Goal: Task Accomplishment & Management: Manage account settings

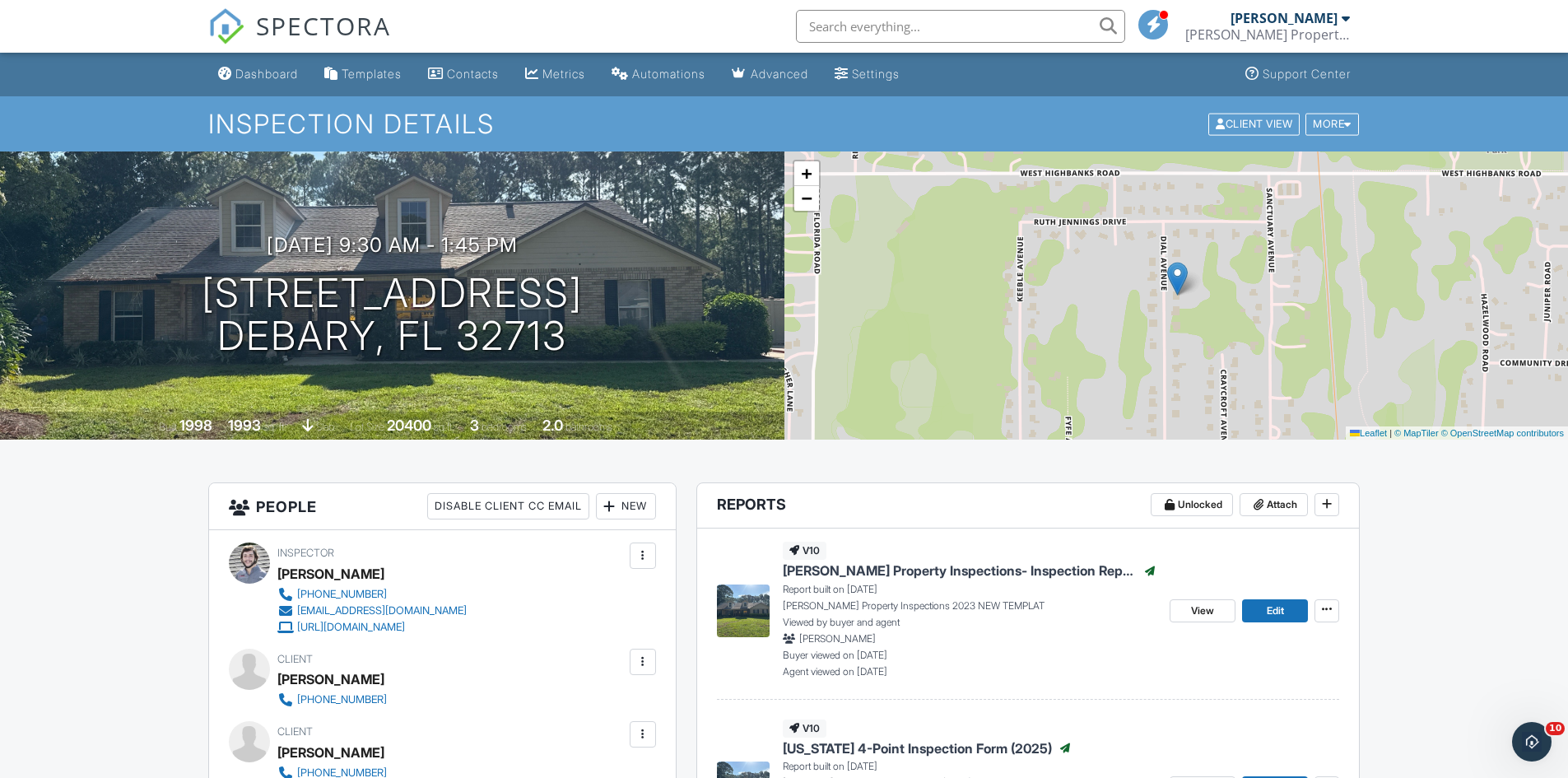
drag, startPoint x: 255, startPoint y: 81, endPoint x: 253, endPoint y: 65, distance: 16.1
click at [255, 81] on link "Dashboard" at bounding box center [257, 74] width 93 height 30
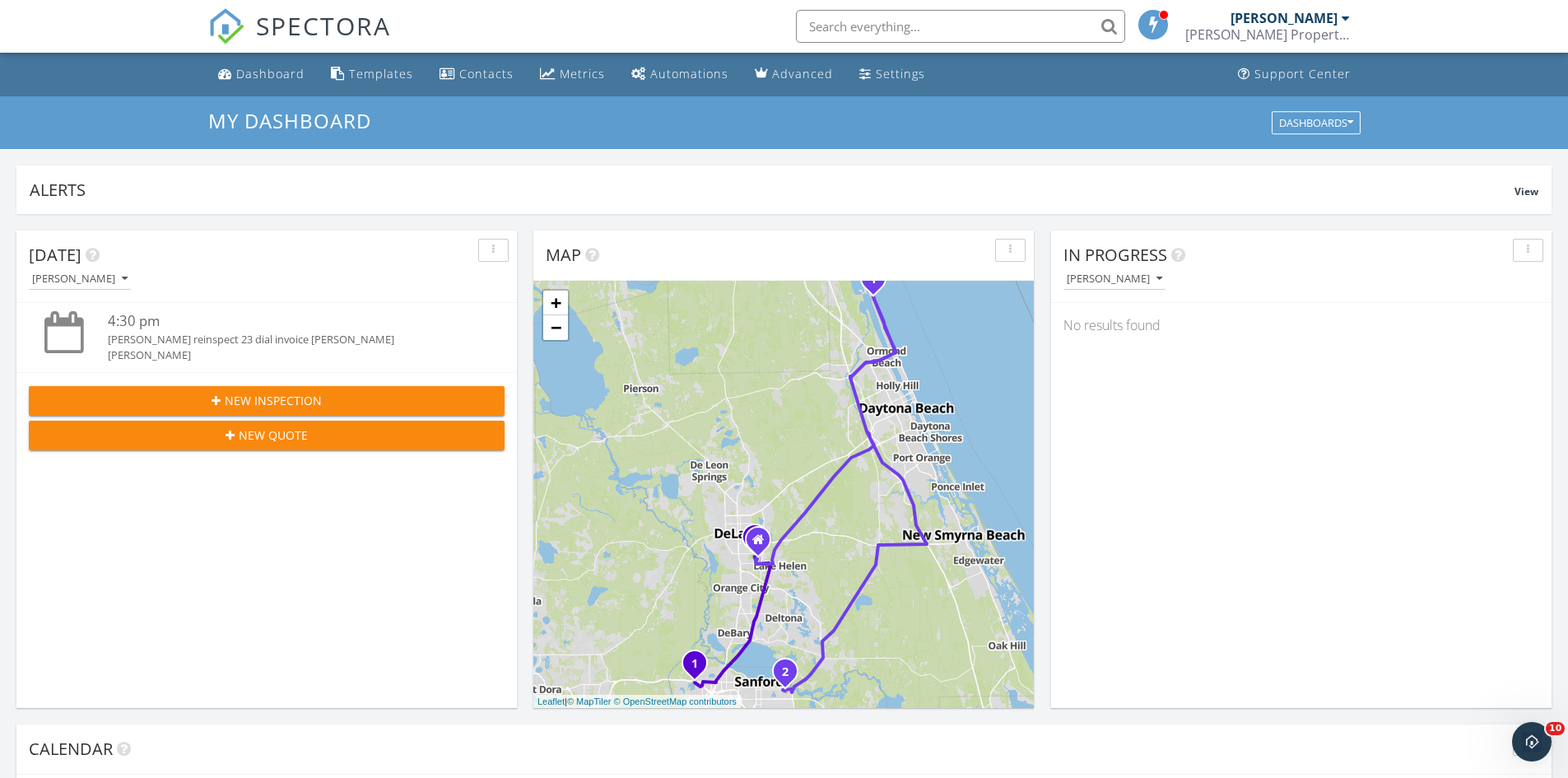
click at [1323, 33] on div "[PERSON_NAME] Property Inspections" at bounding box center [1268, 34] width 164 height 16
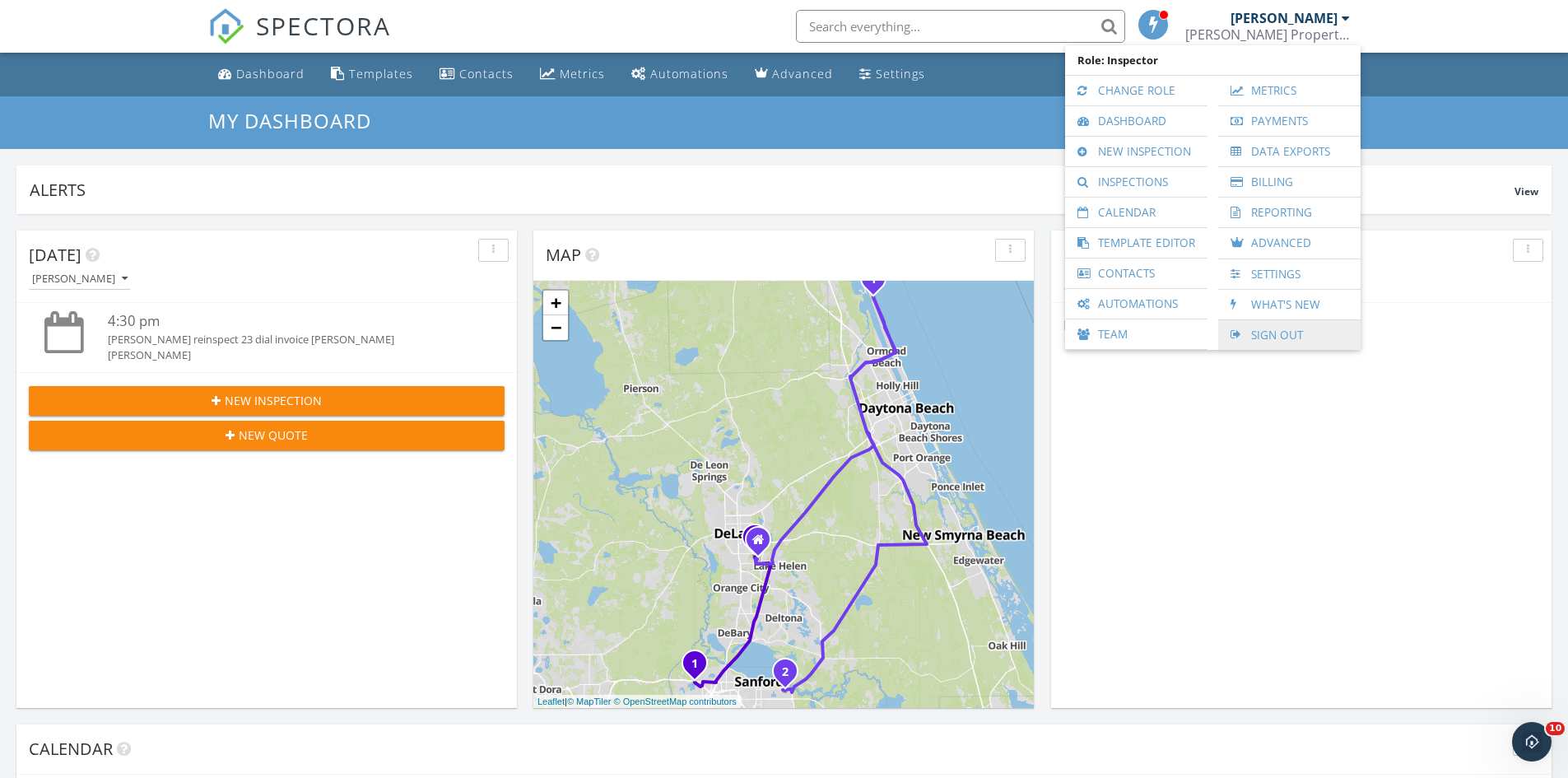
click at [1259, 348] on link "Sign Out" at bounding box center [1289, 335] width 126 height 29
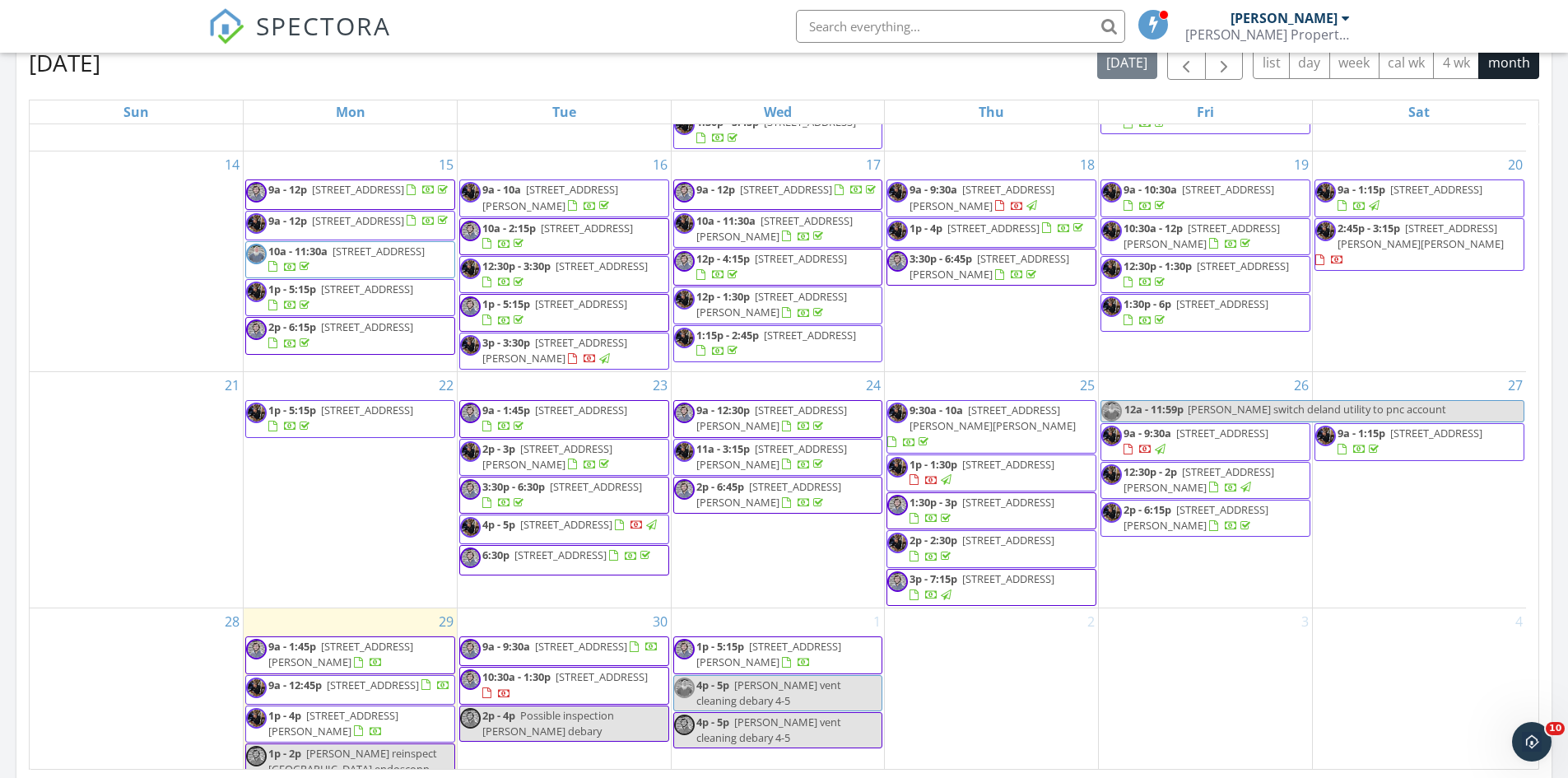
click at [498, 363] on span "129 Jackson Cir, Port Orange 32127" at bounding box center [554, 350] width 145 height 30
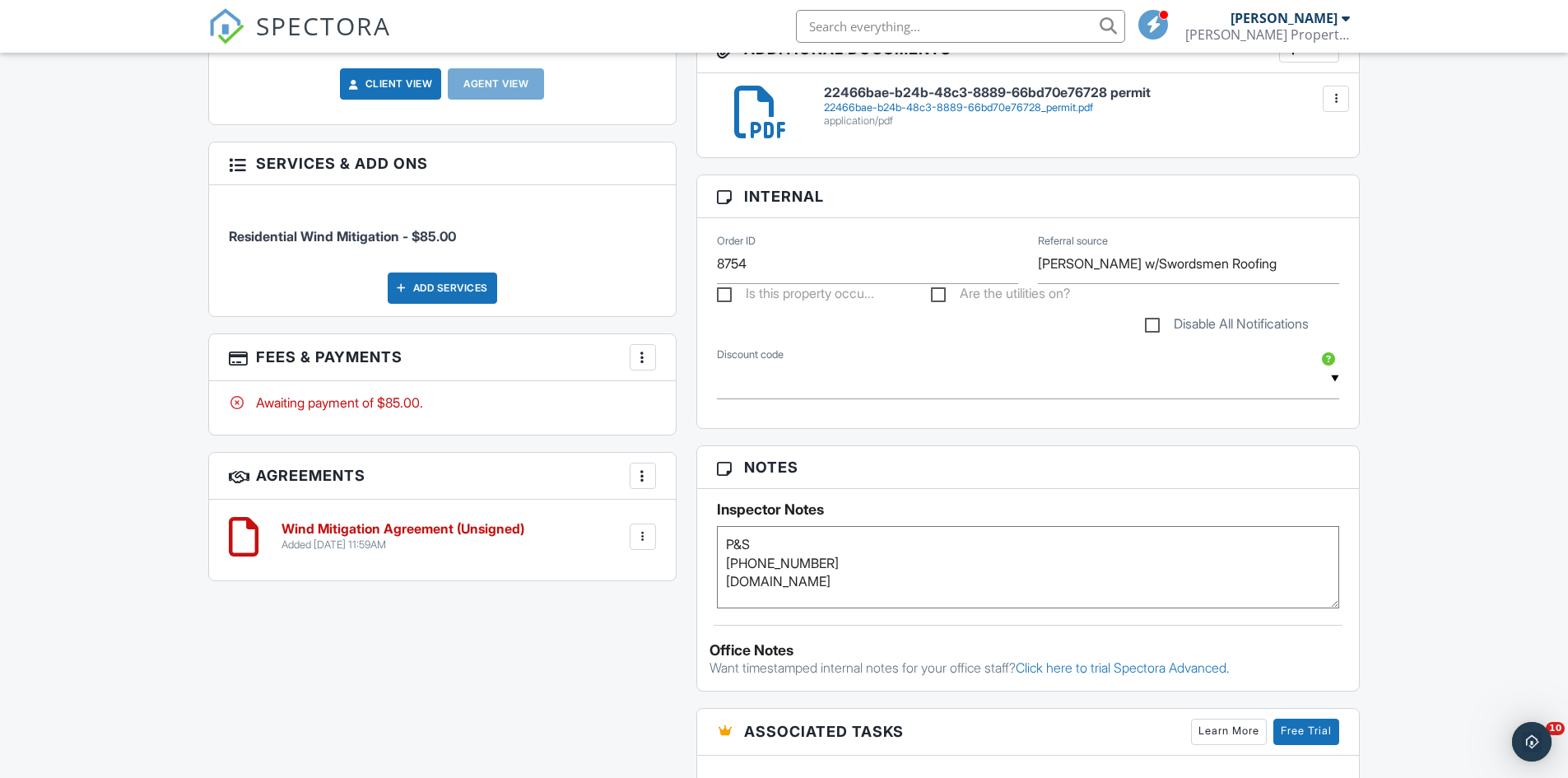
click at [644, 357] on div at bounding box center [642, 357] width 16 height 16
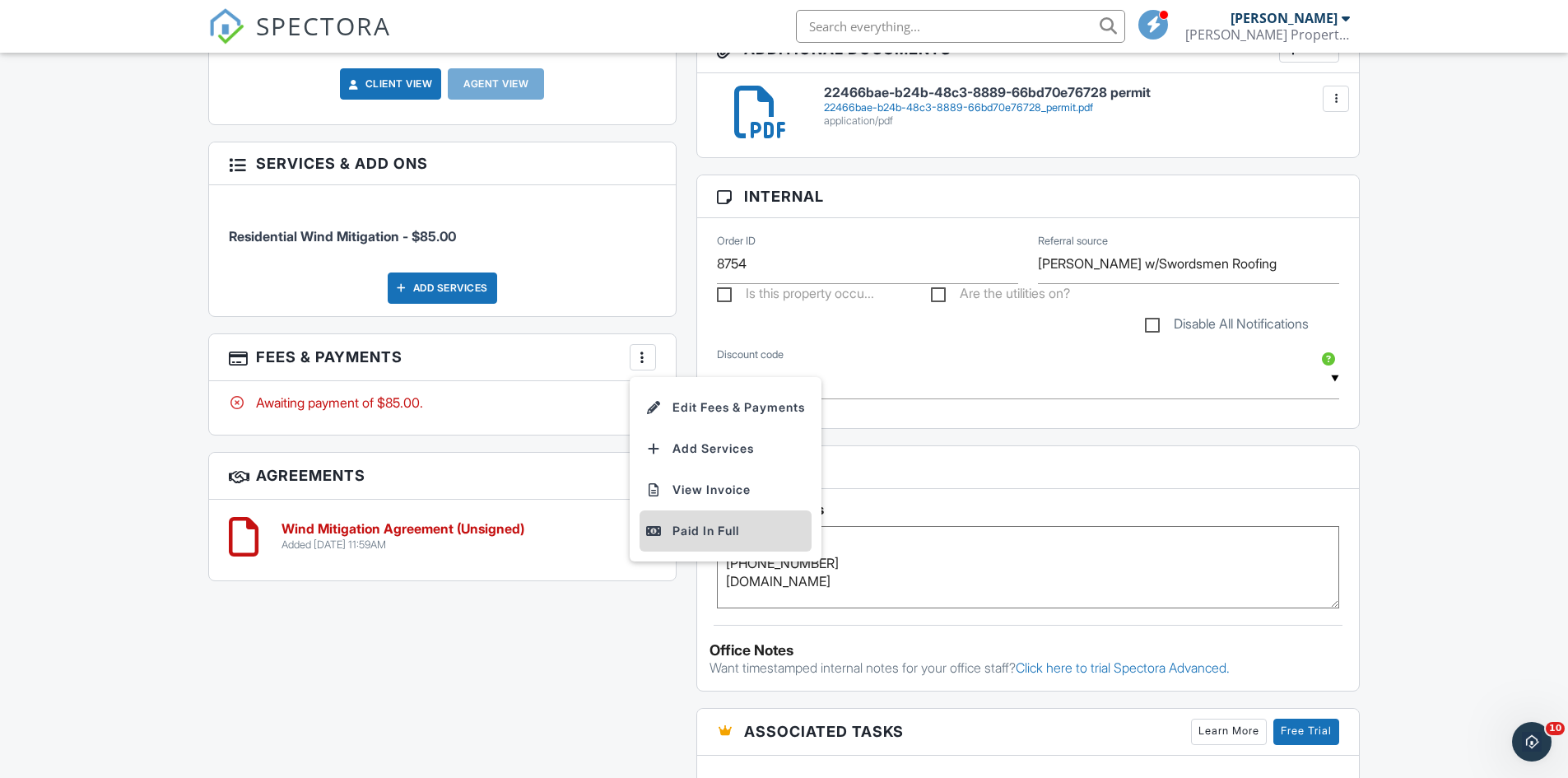
click at [687, 530] on div "Paid In Full" at bounding box center [726, 530] width 159 height 20
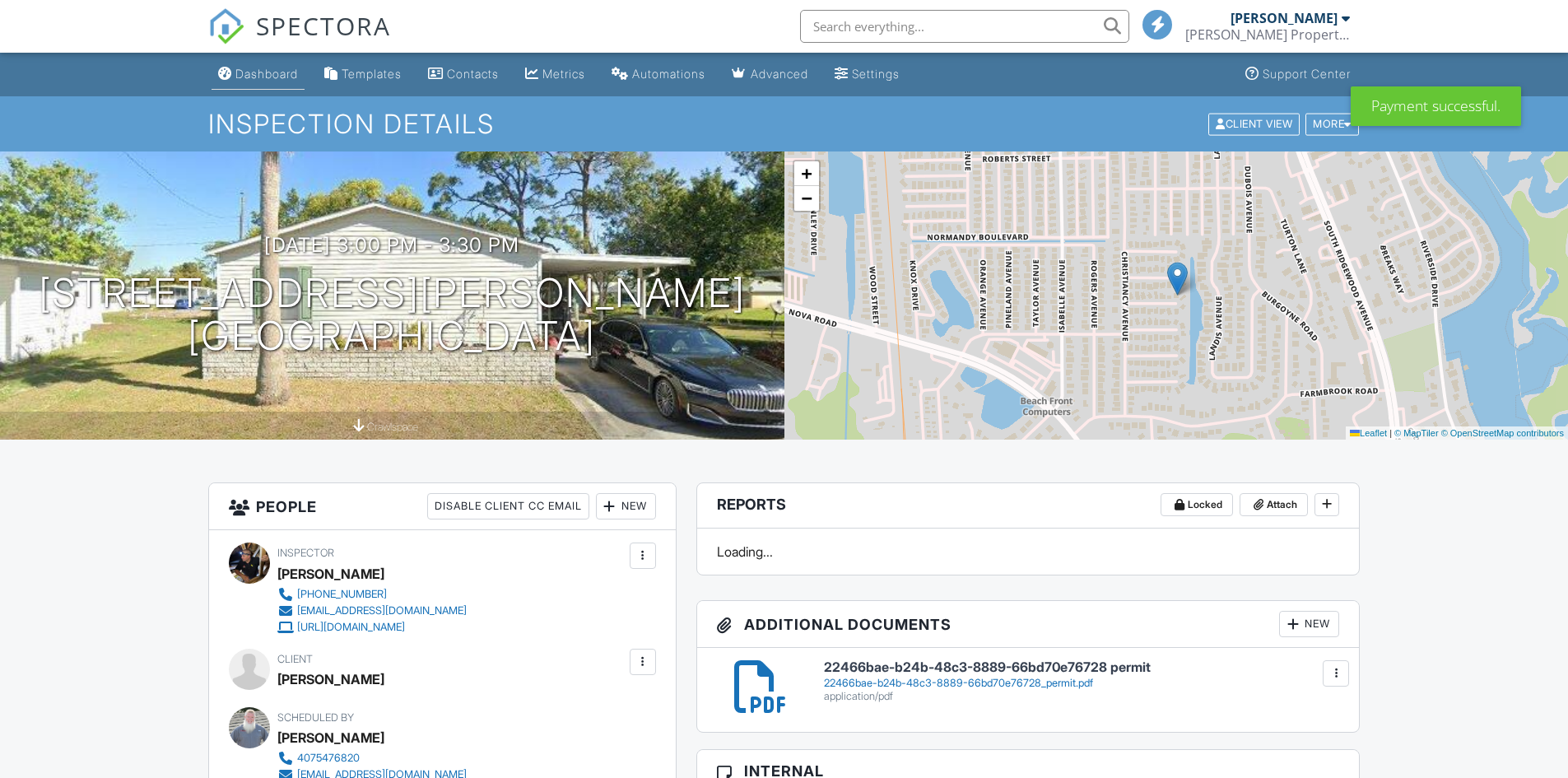
click at [281, 75] on div "Dashboard" at bounding box center [267, 74] width 62 height 14
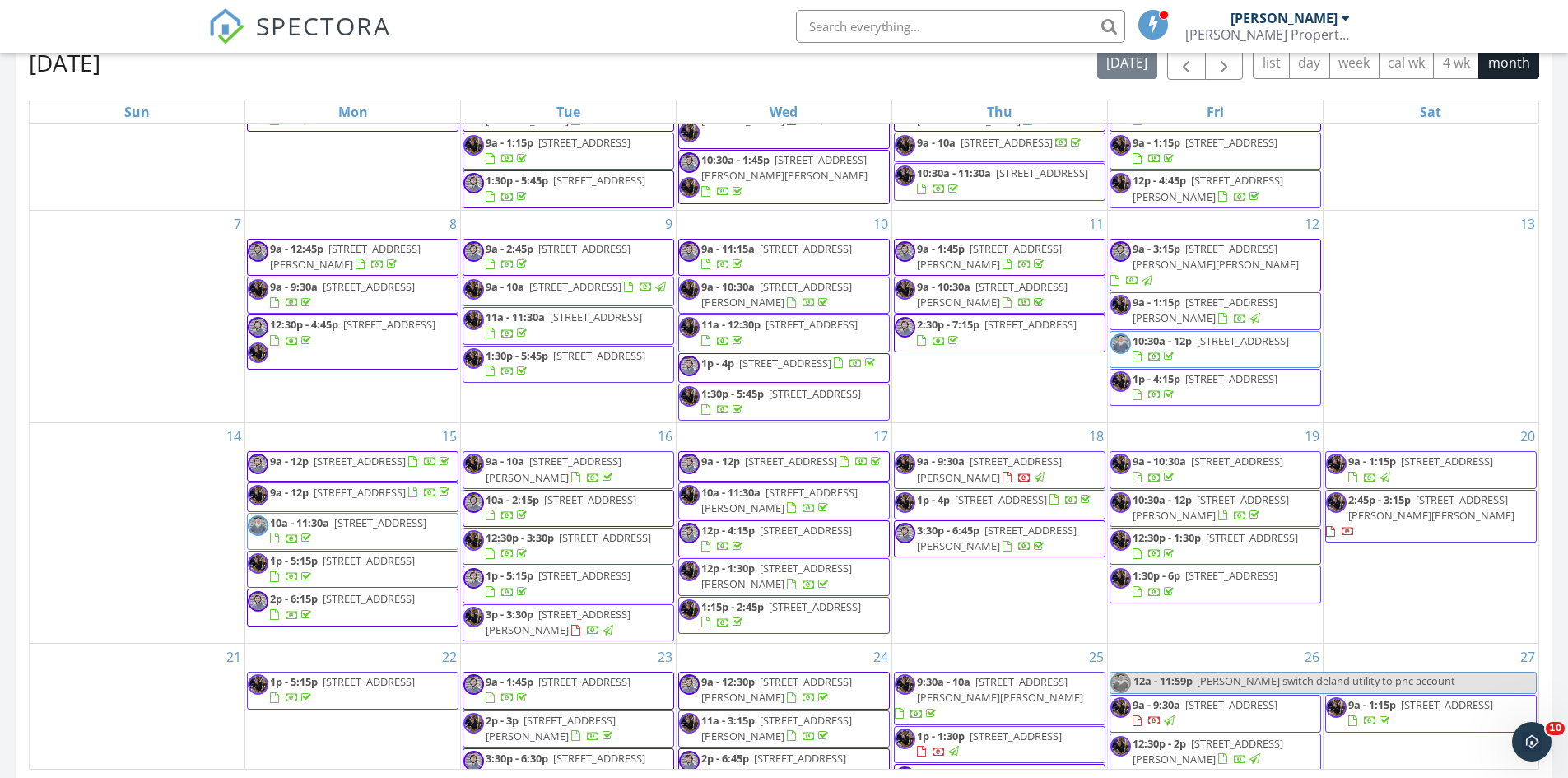
scroll to position [82, 0]
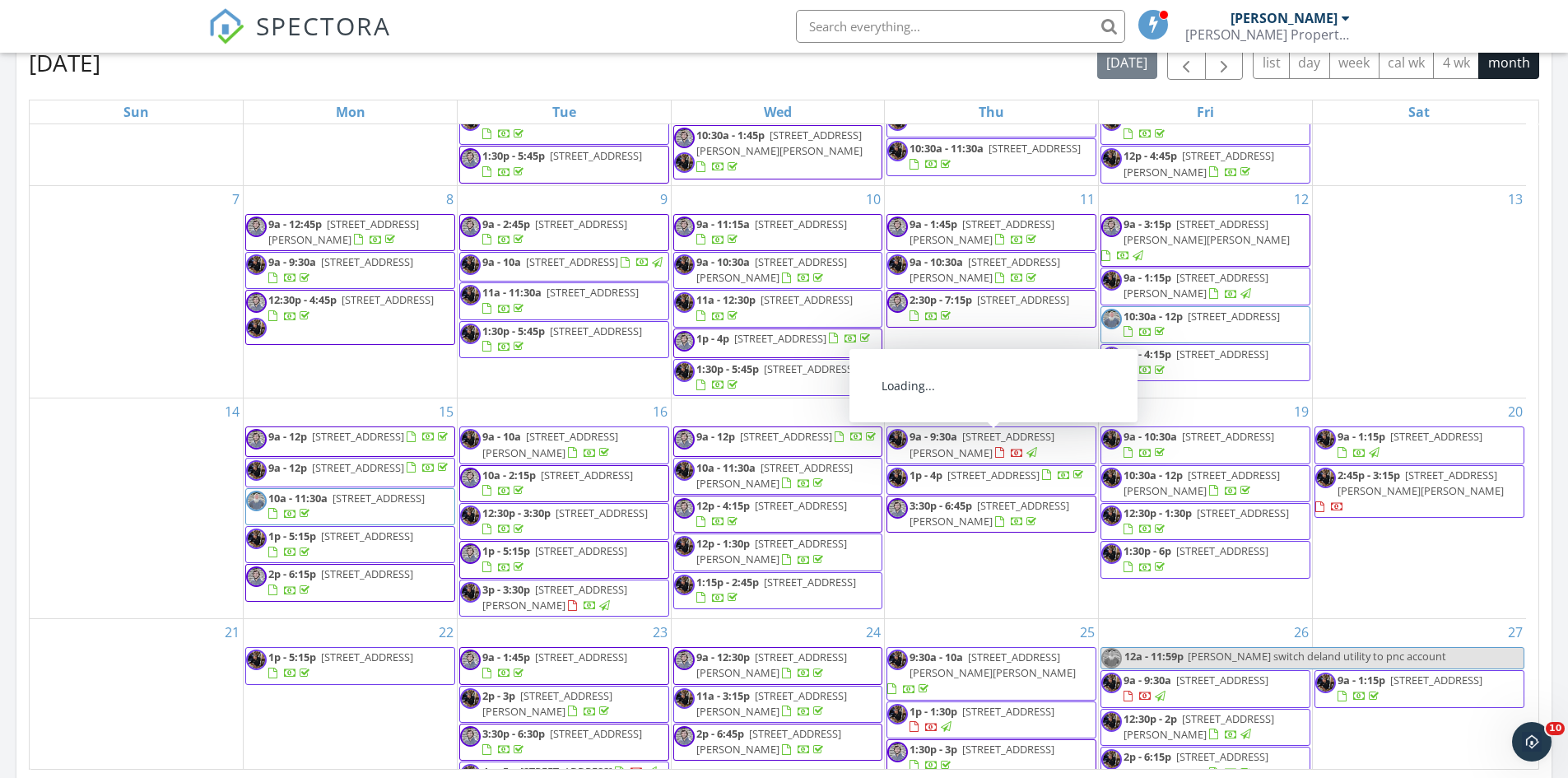
click at [960, 452] on span "[STREET_ADDRESS][PERSON_NAME]" at bounding box center [981, 444] width 145 height 30
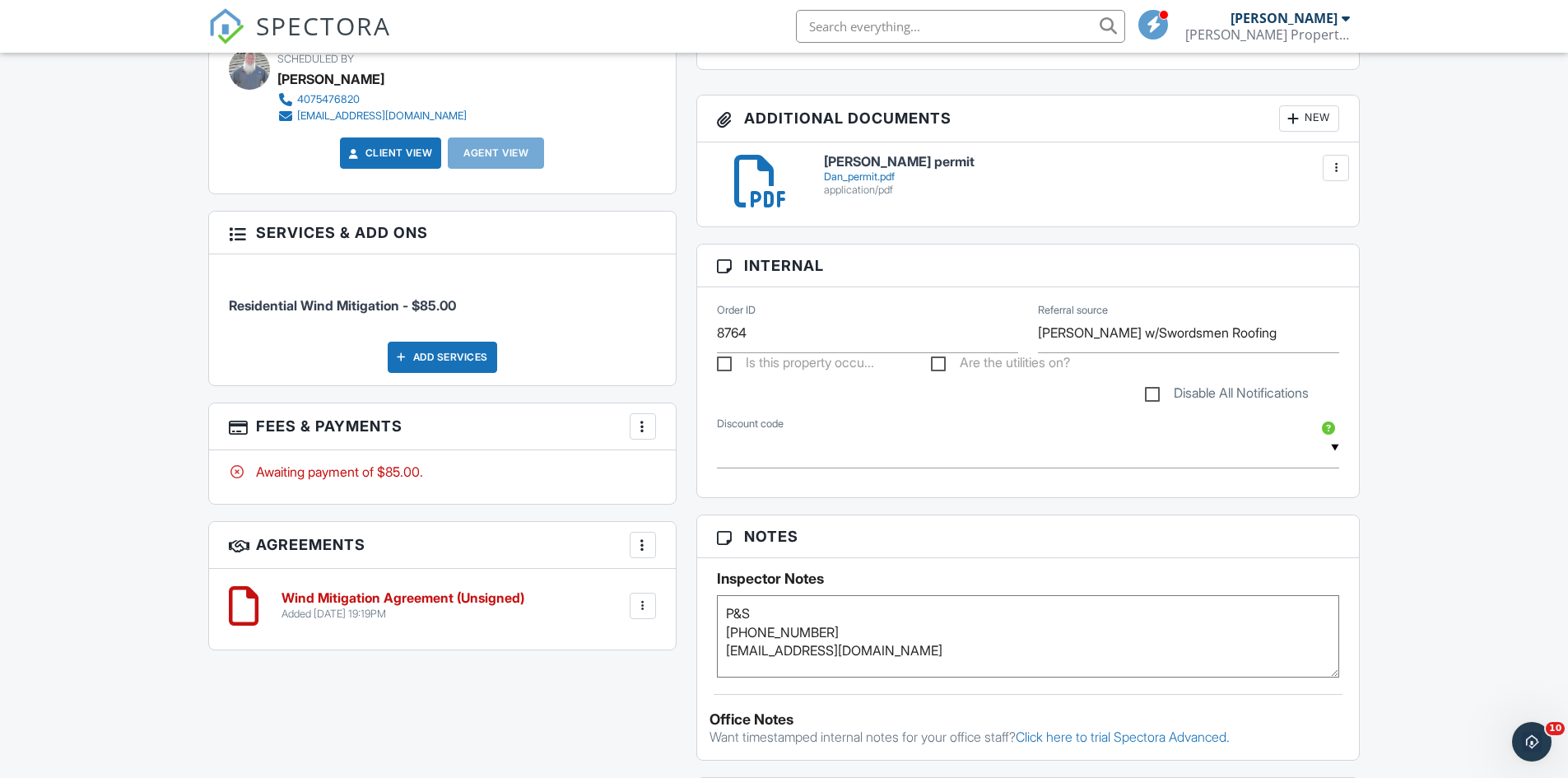
click at [643, 421] on div at bounding box center [642, 426] width 16 height 16
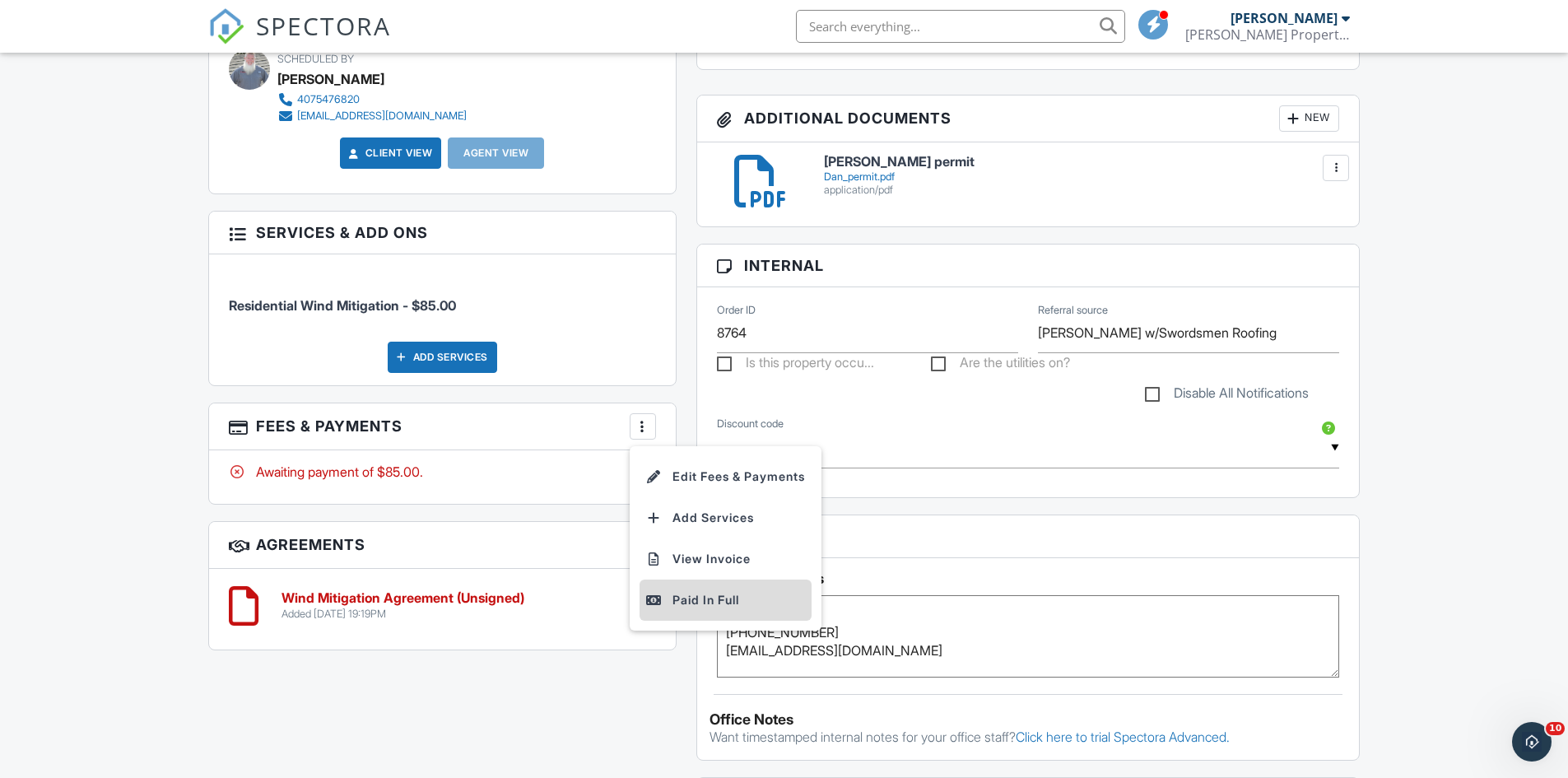
click at [692, 596] on div "Paid In Full" at bounding box center [726, 600] width 159 height 20
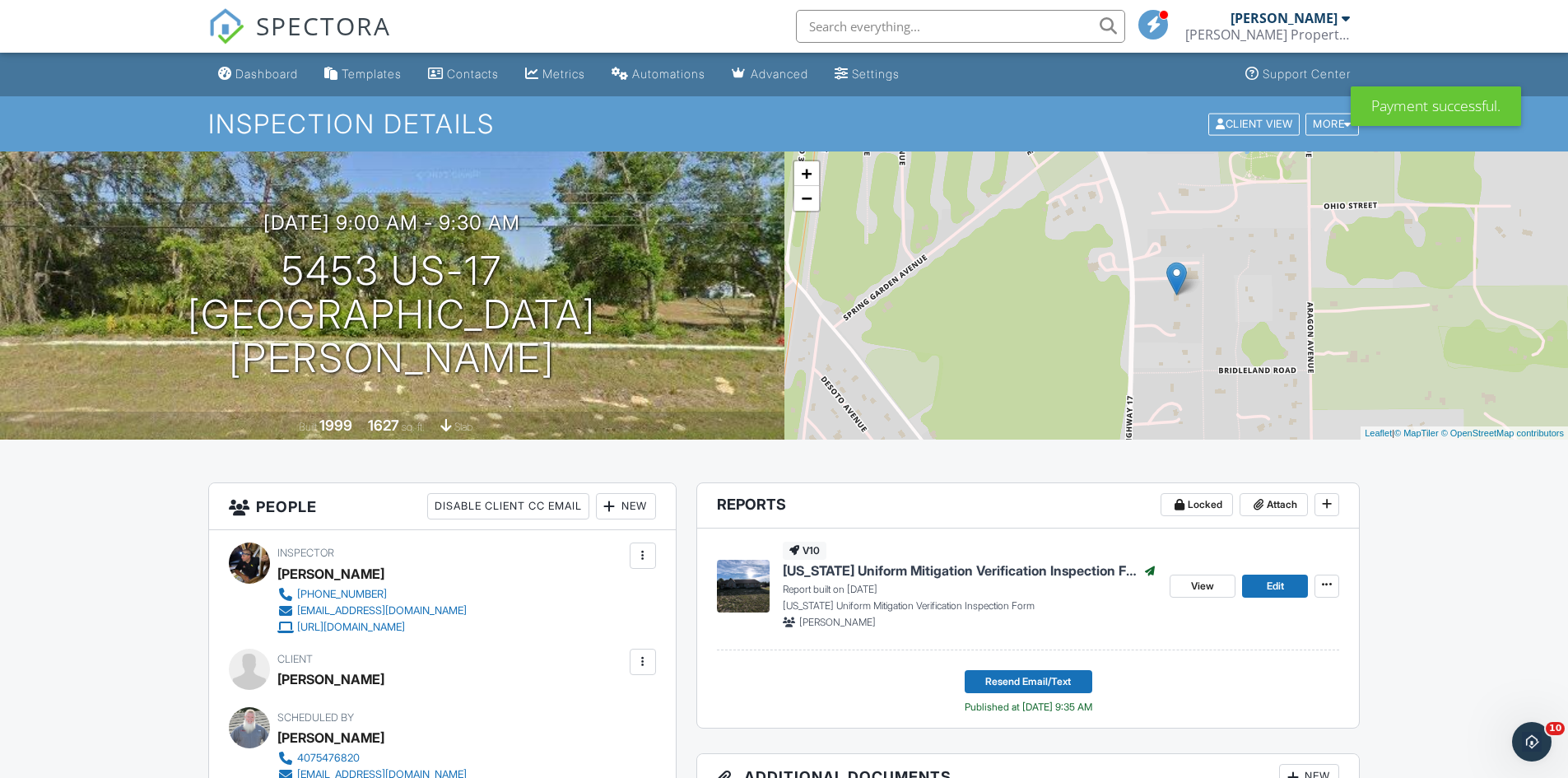
click at [275, 85] on link "Dashboard" at bounding box center [257, 74] width 93 height 30
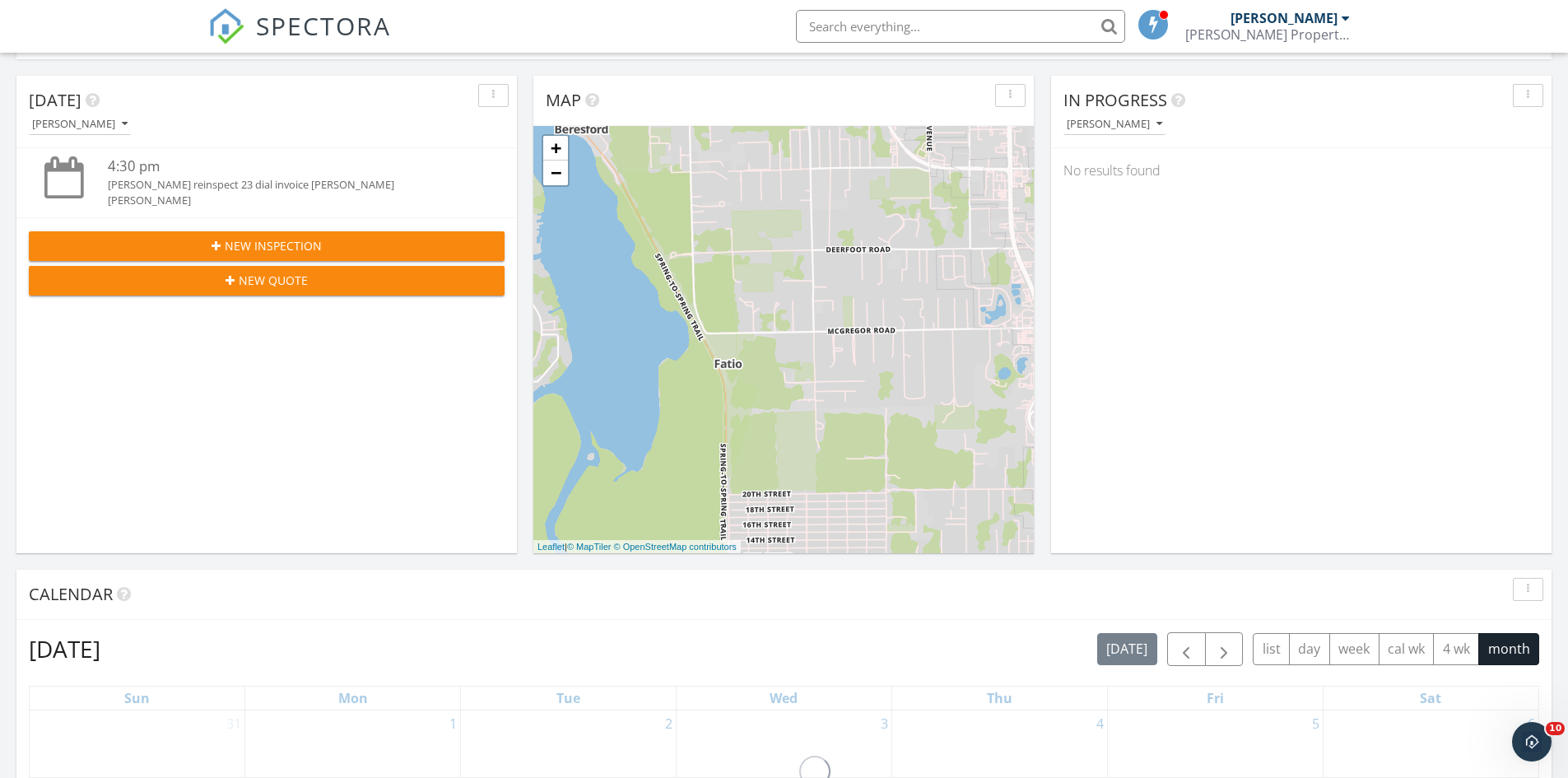
scroll to position [412, 0]
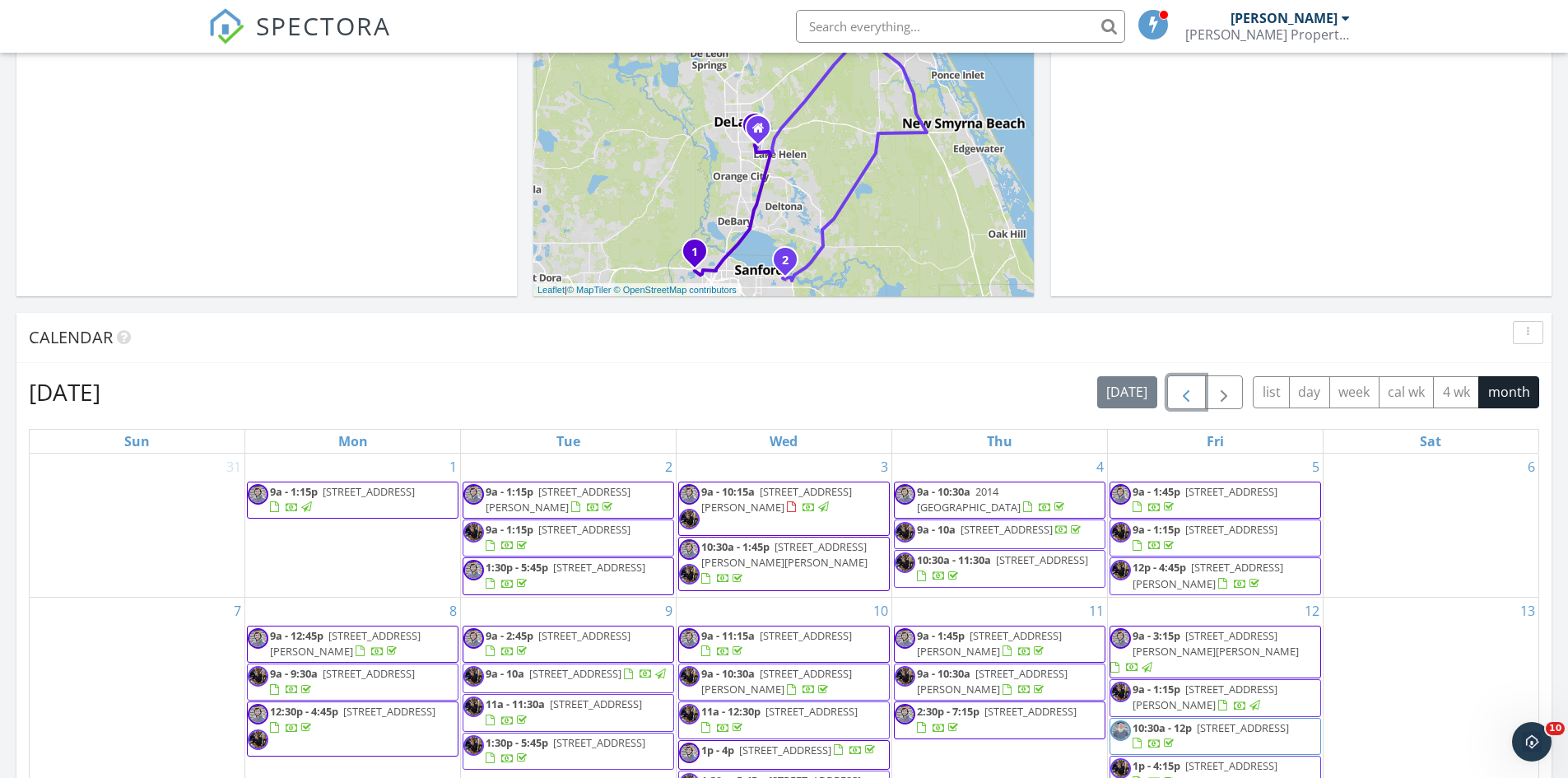
drag, startPoint x: 1203, startPoint y: 395, endPoint x: 1189, endPoint y: 395, distance: 14.0
click at [1202, 395] on button "button" at bounding box center [1186, 392] width 39 height 34
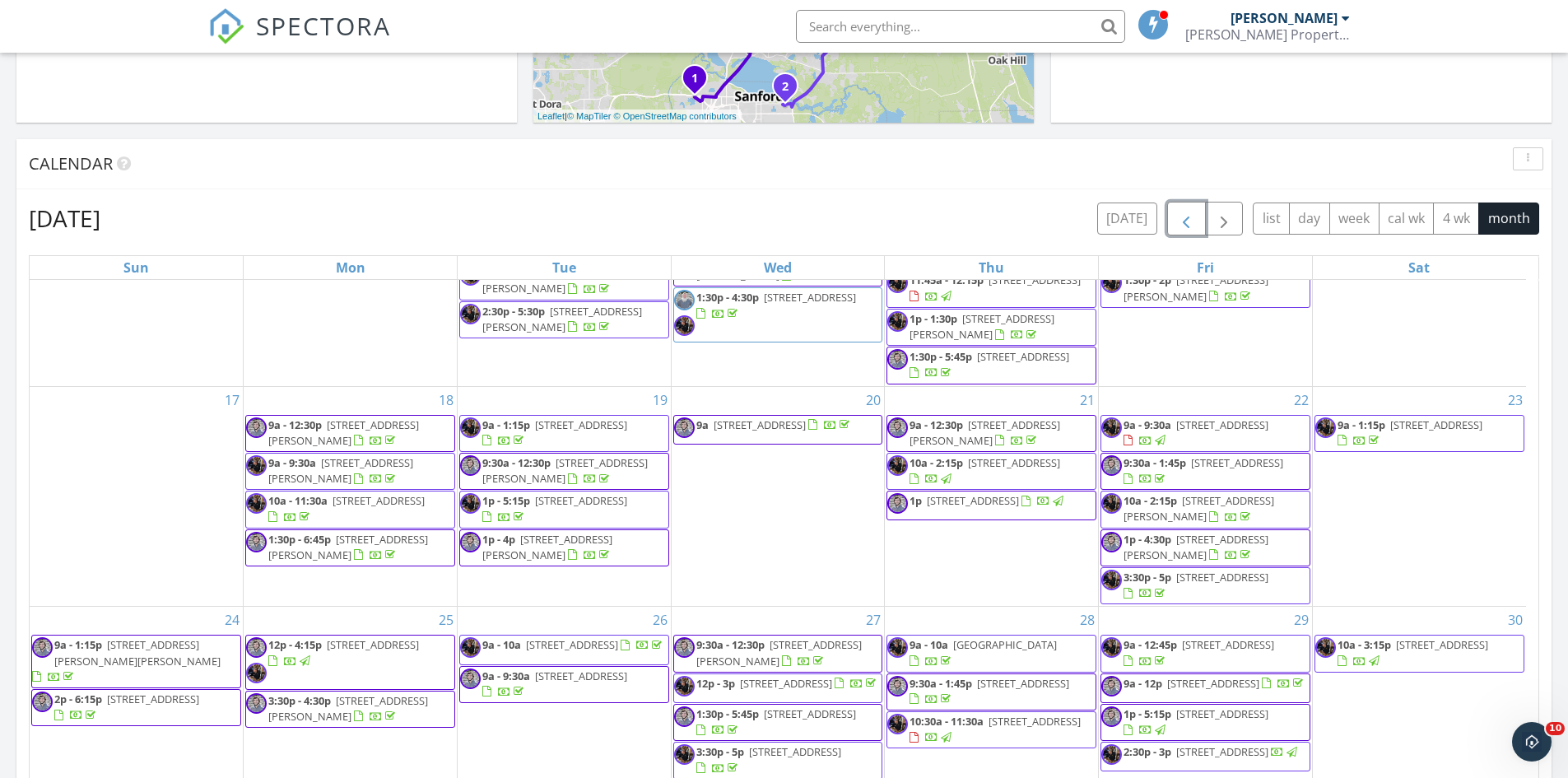
scroll to position [576, 0]
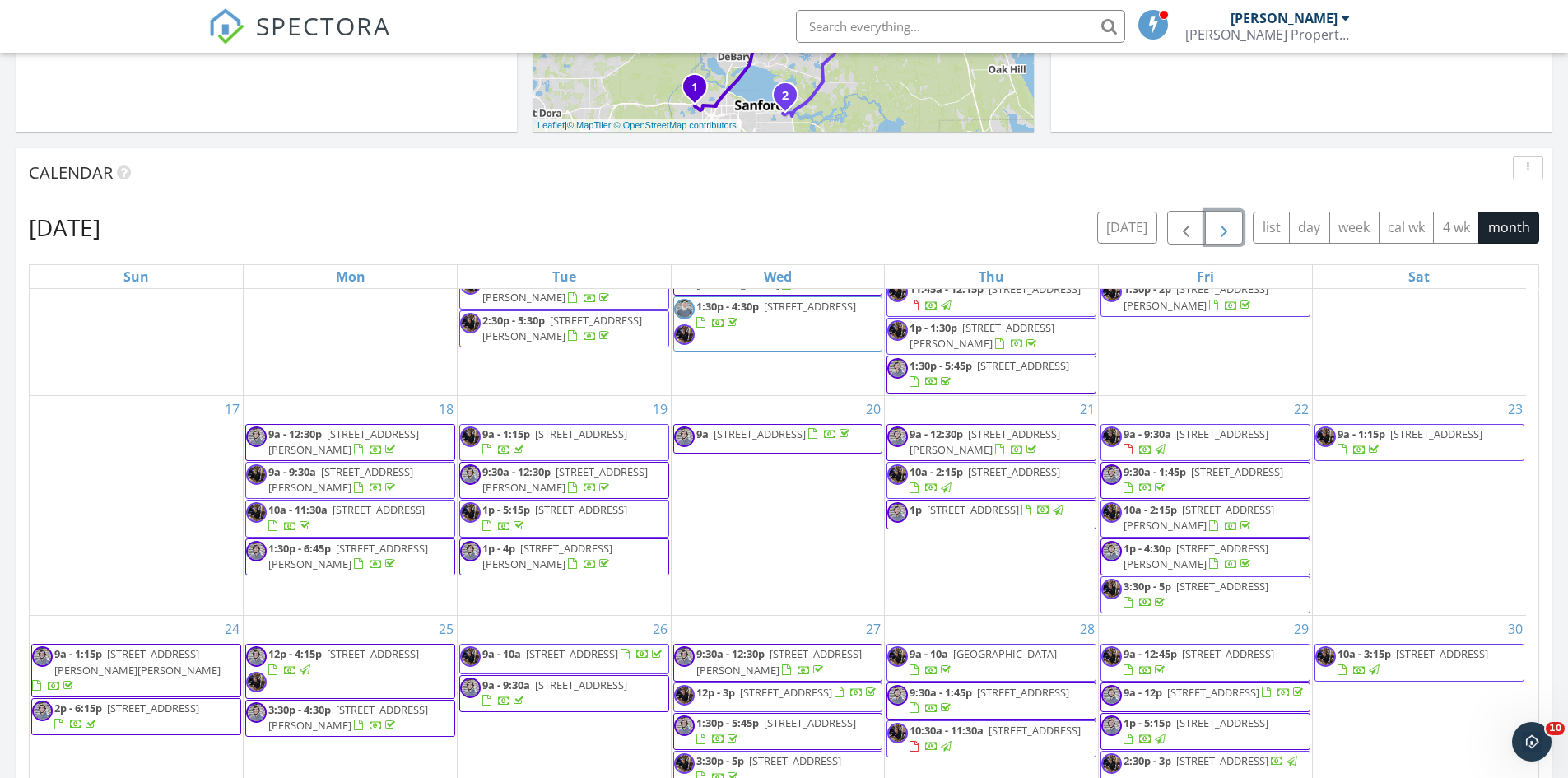
click at [1225, 243] on button "button" at bounding box center [1224, 228] width 39 height 34
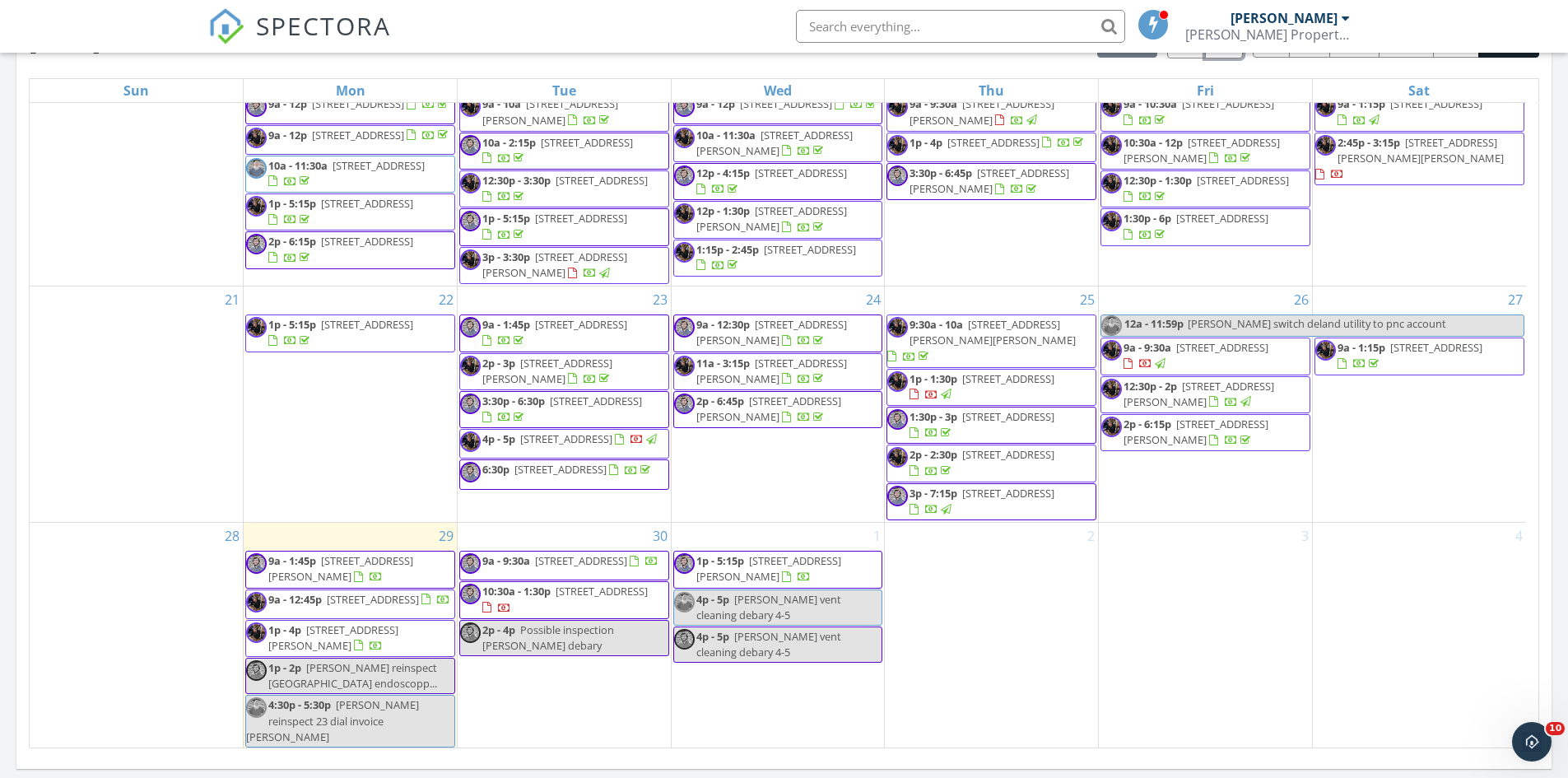
scroll to position [823, 0]
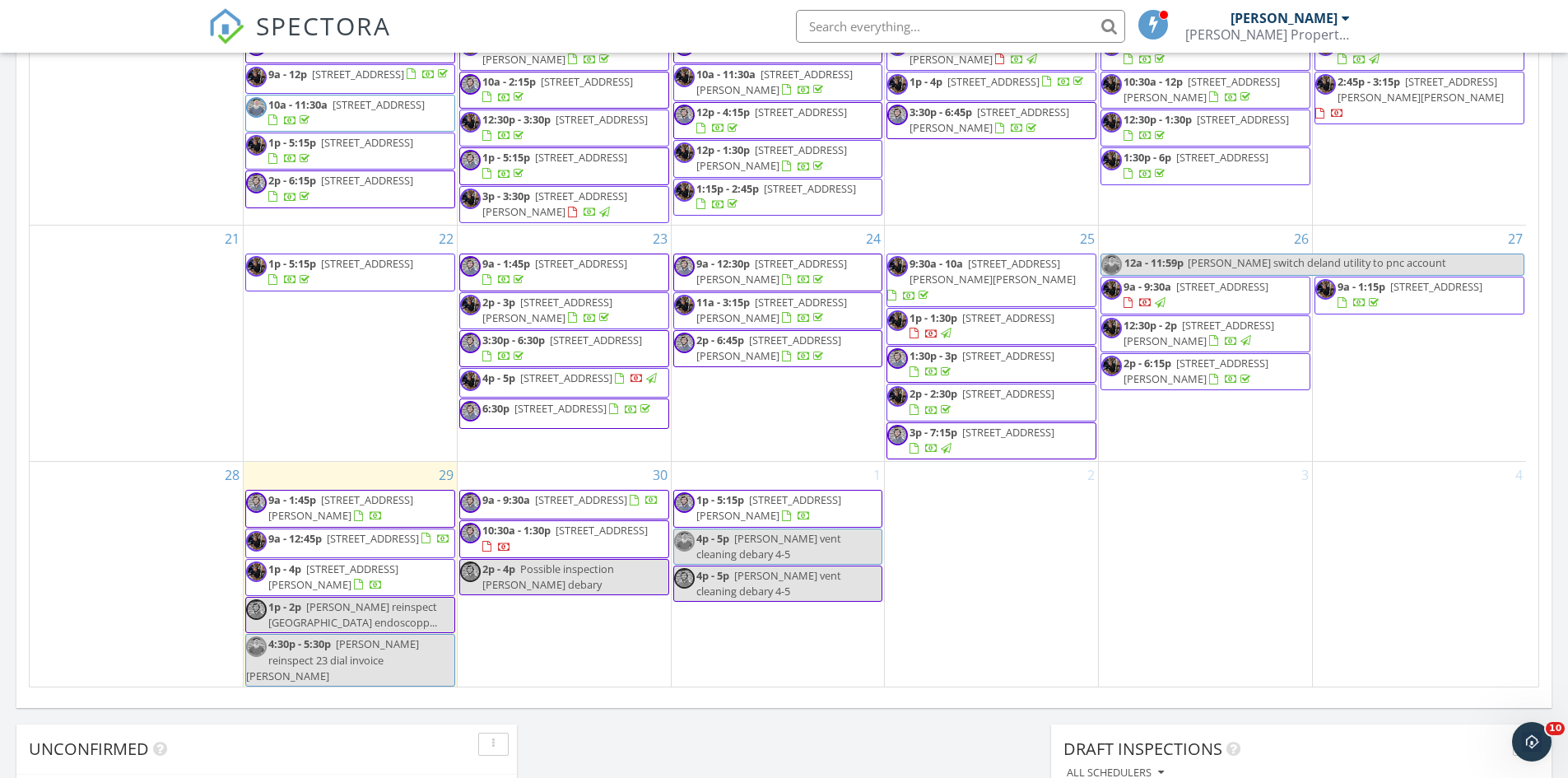
click at [910, 29] on input "text" at bounding box center [961, 26] width 330 height 33
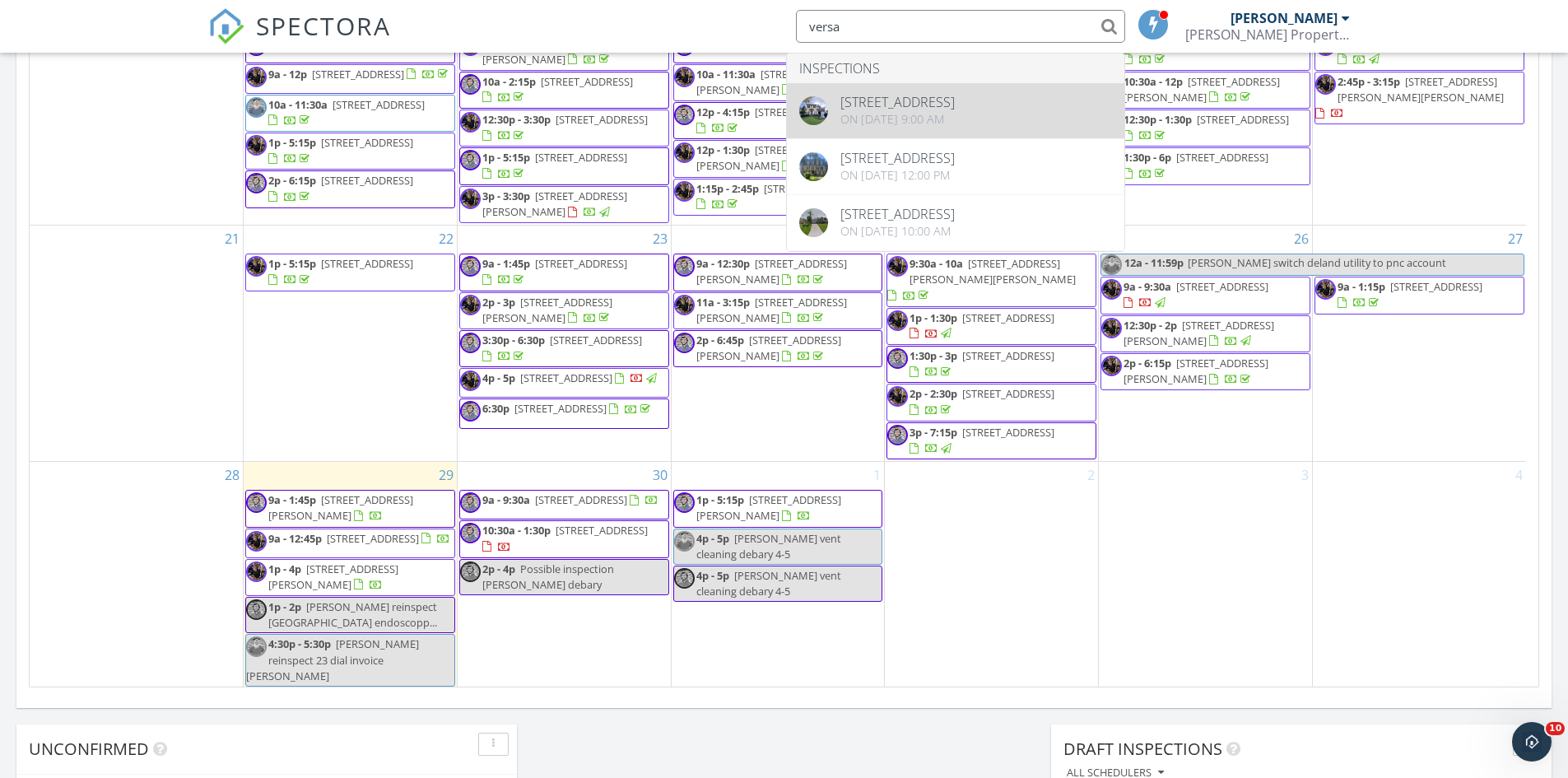
type input "versa"
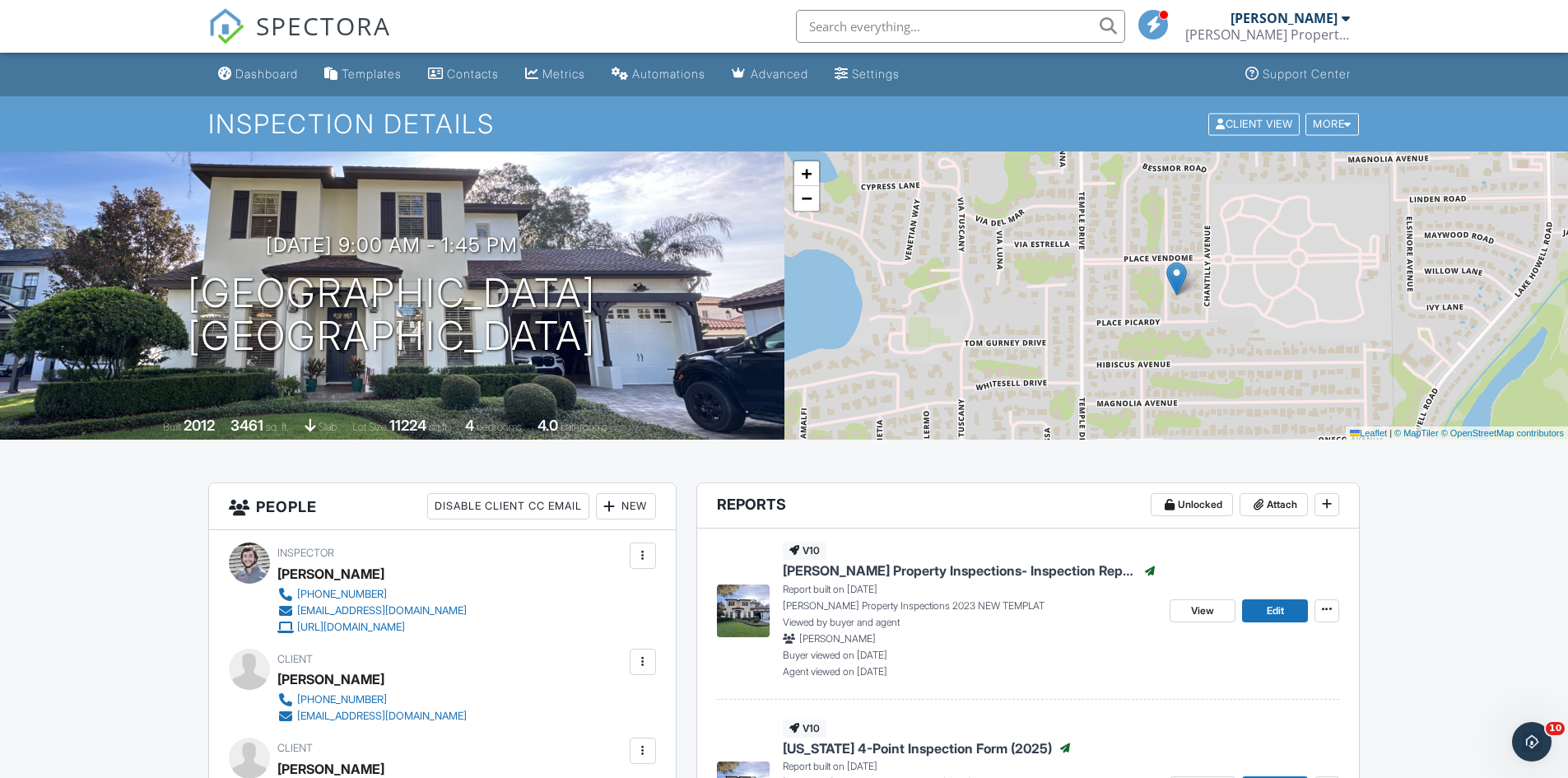
click at [850, 35] on input "text" at bounding box center [961, 26] width 330 height 33
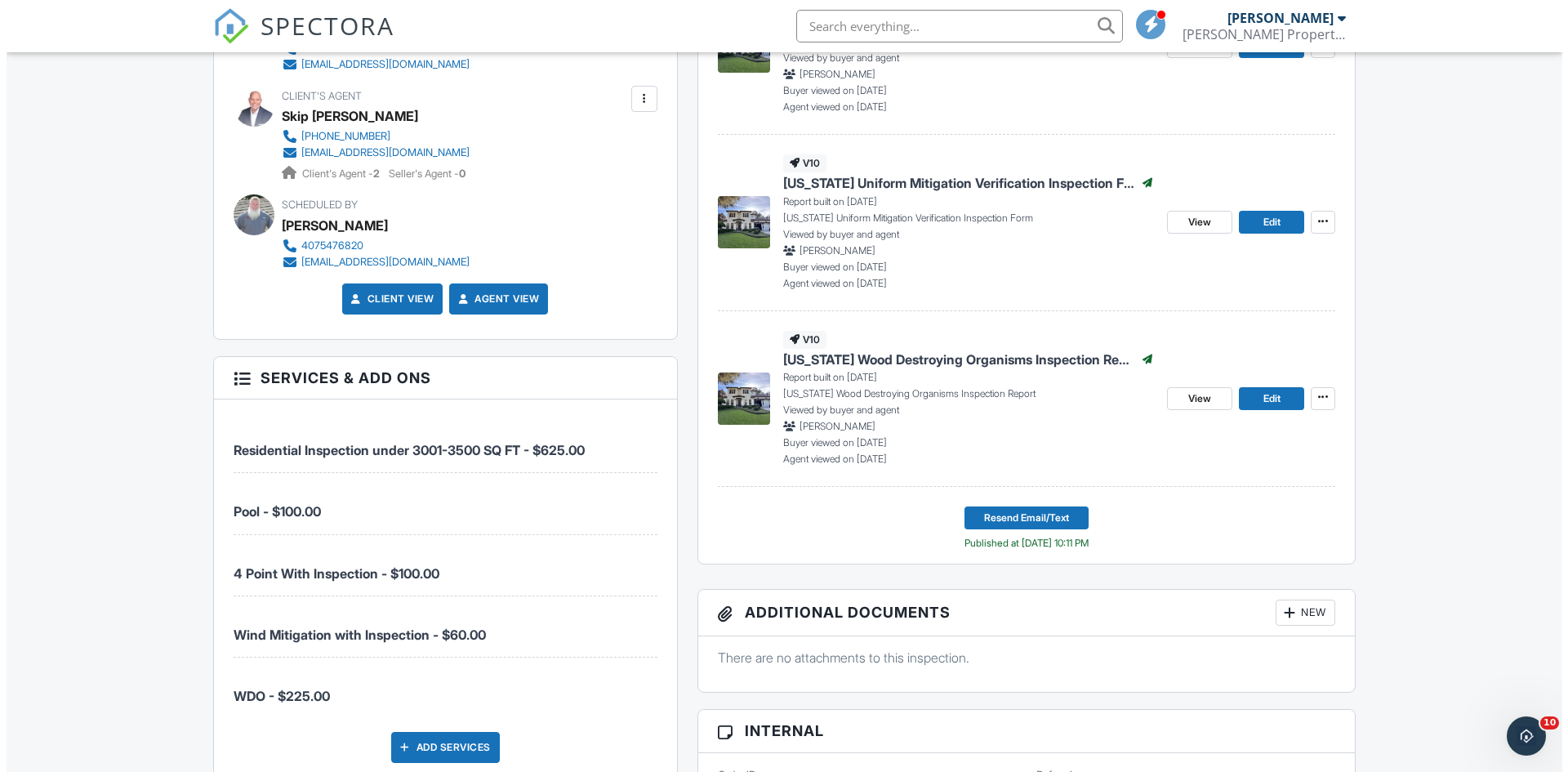
scroll to position [981, 0]
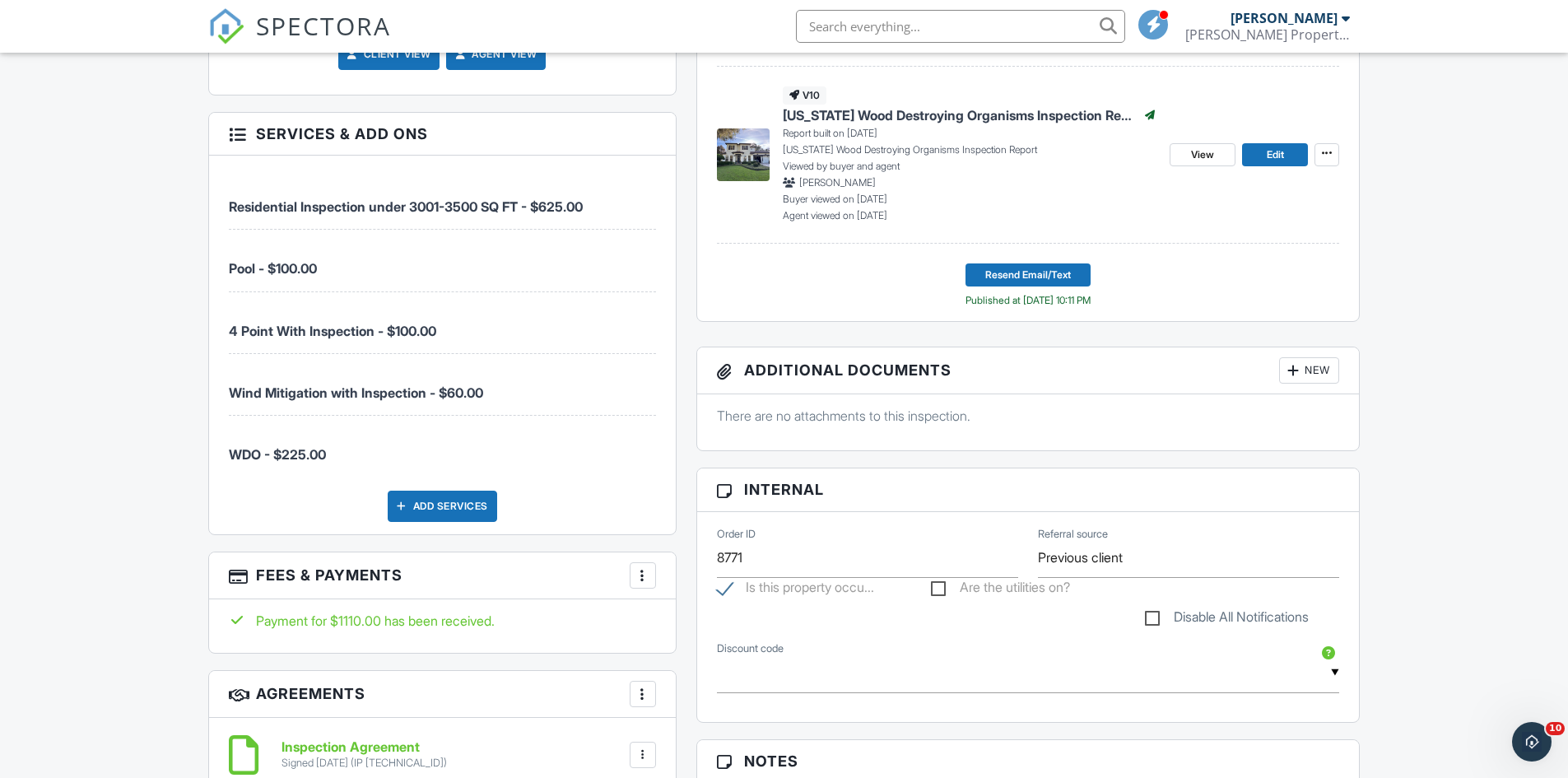
click at [468, 504] on div "Add Services" at bounding box center [442, 506] width 110 height 31
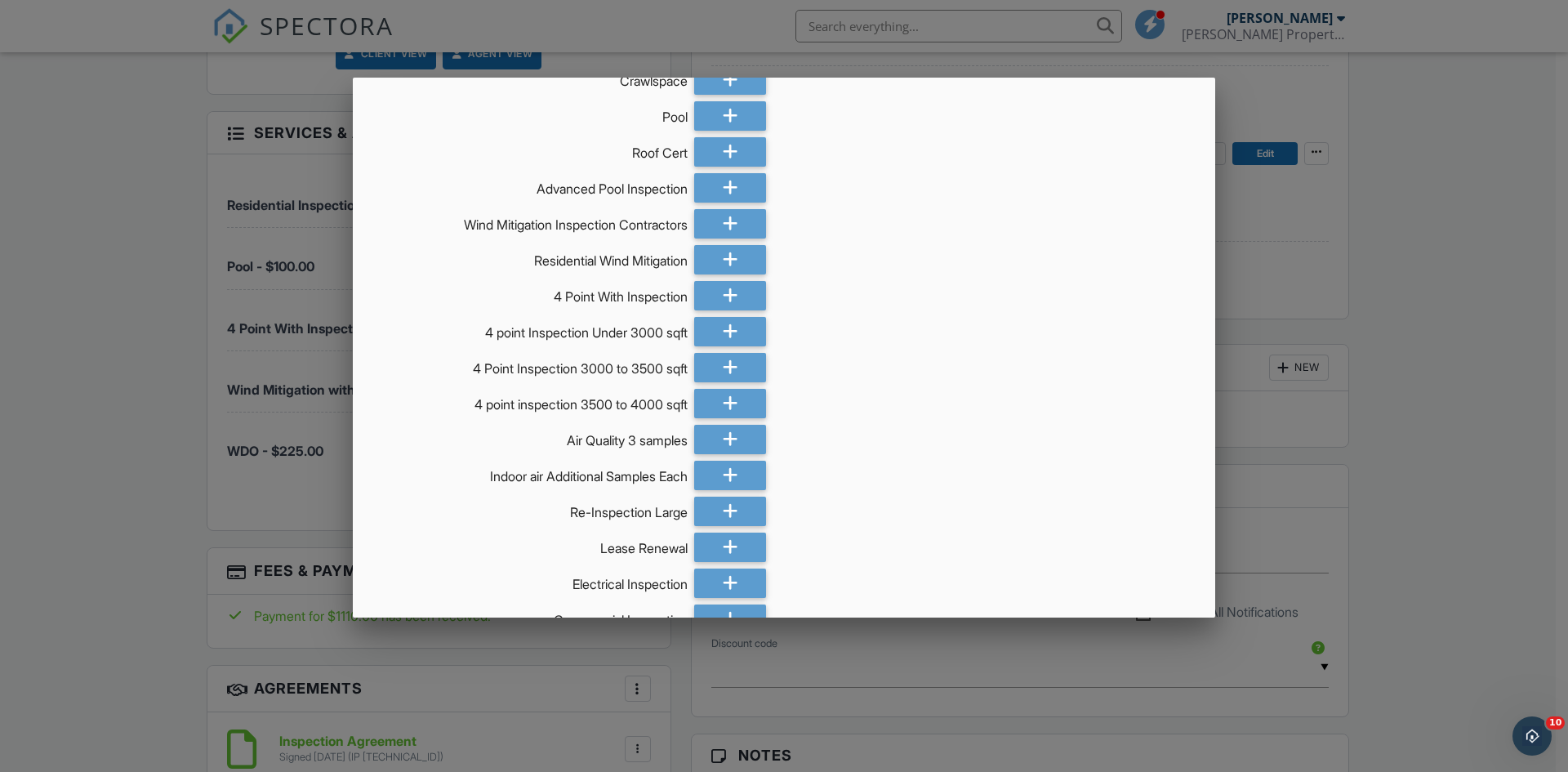
scroll to position [653, 0]
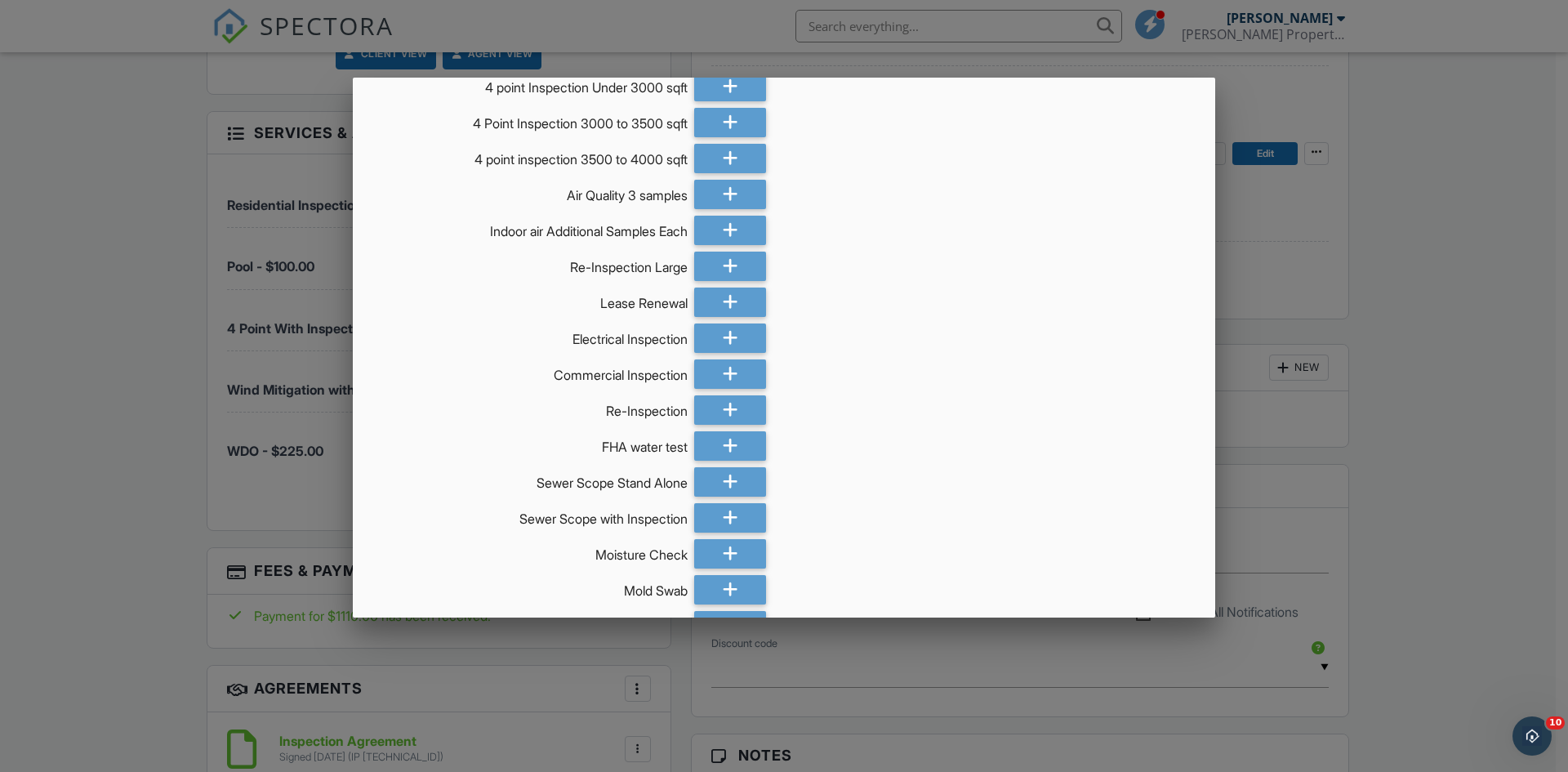
click at [0, 397] on div at bounding box center [784, 400] width 1568 height 964
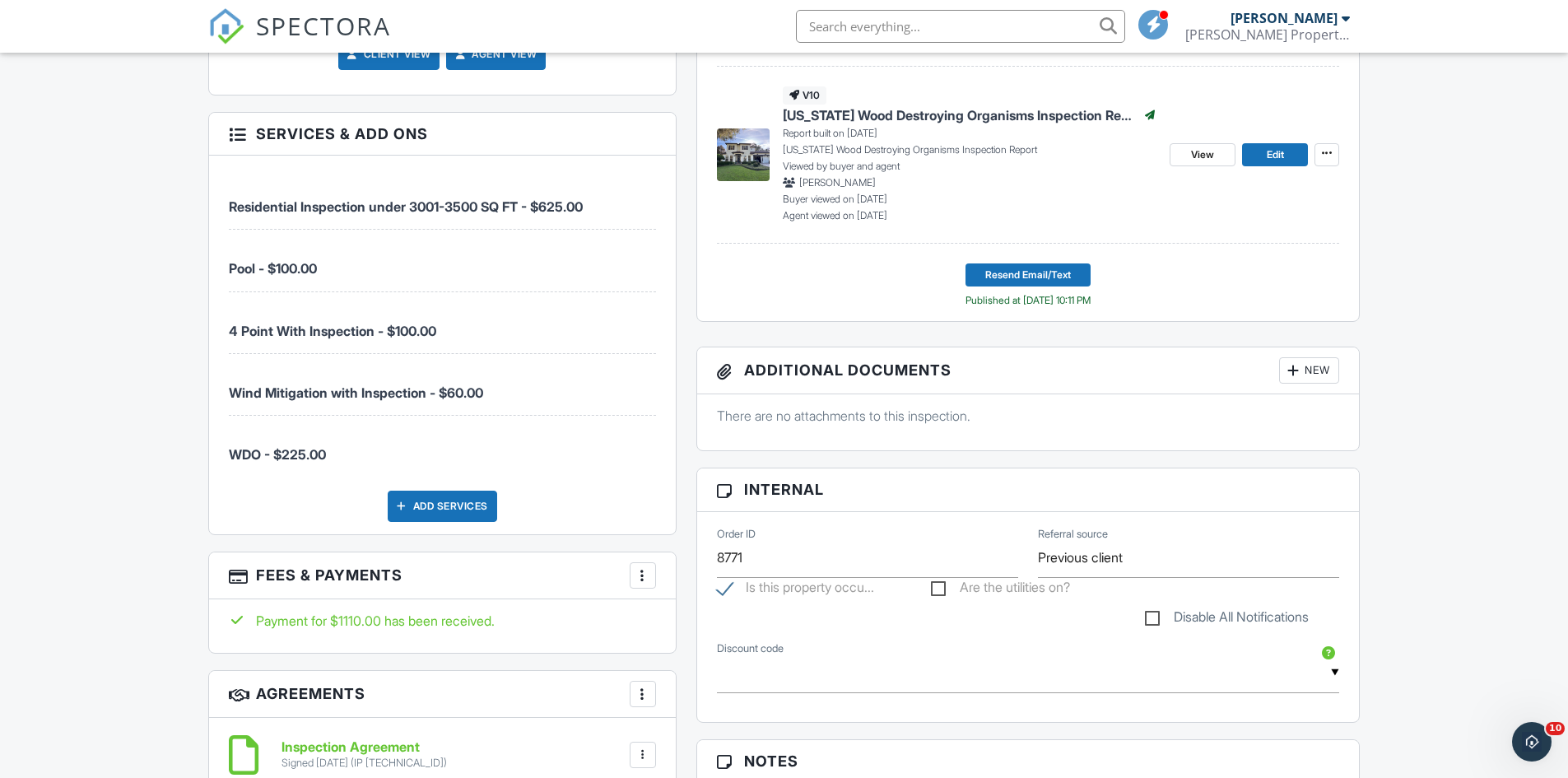
click at [646, 575] on div at bounding box center [642, 575] width 16 height 16
click at [723, 618] on li "Edit Fees & Payments" at bounding box center [725, 626] width 172 height 42
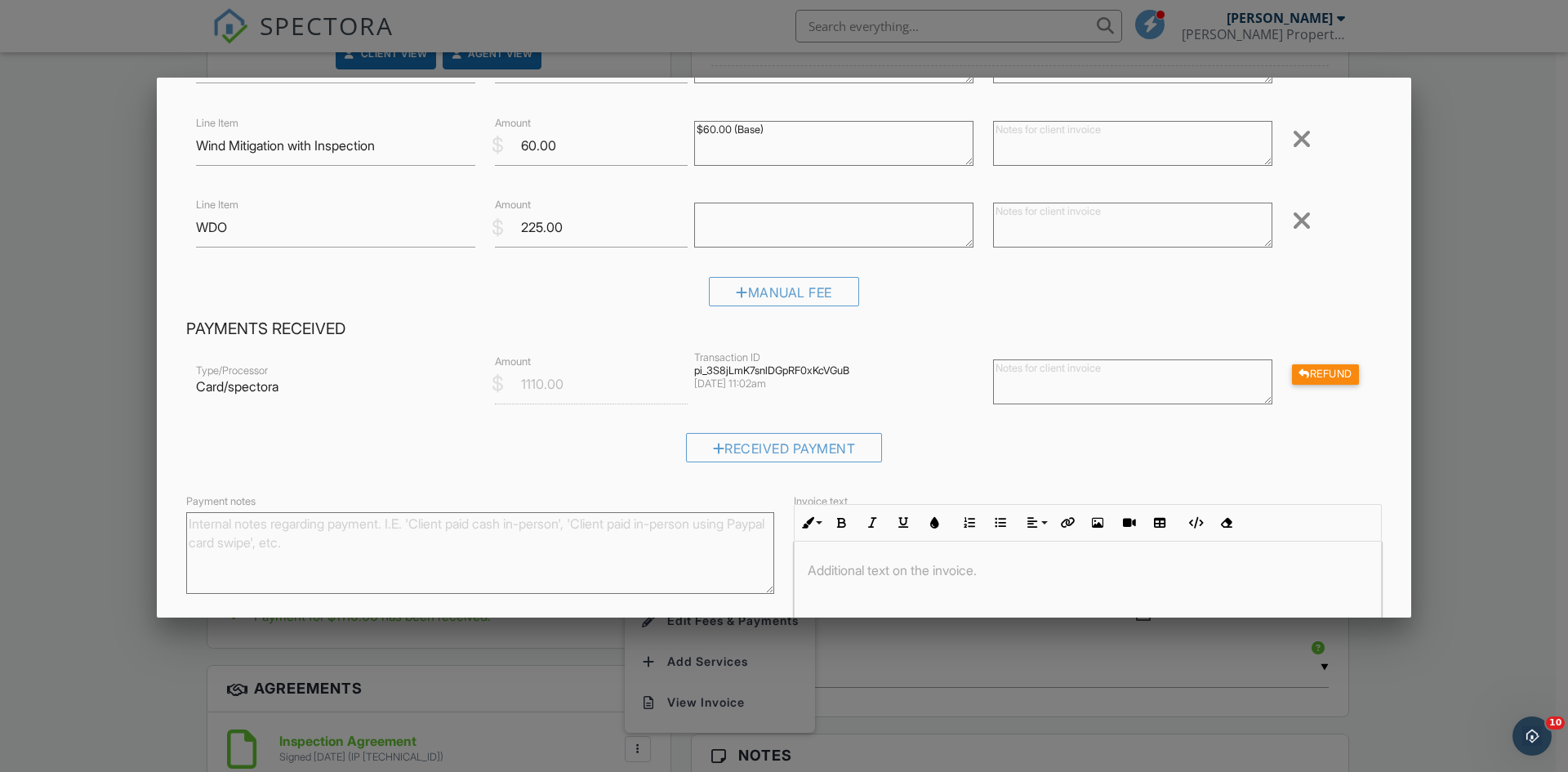
scroll to position [327, 0]
click at [763, 297] on div "Manual Fee" at bounding box center [784, 291] width 150 height 29
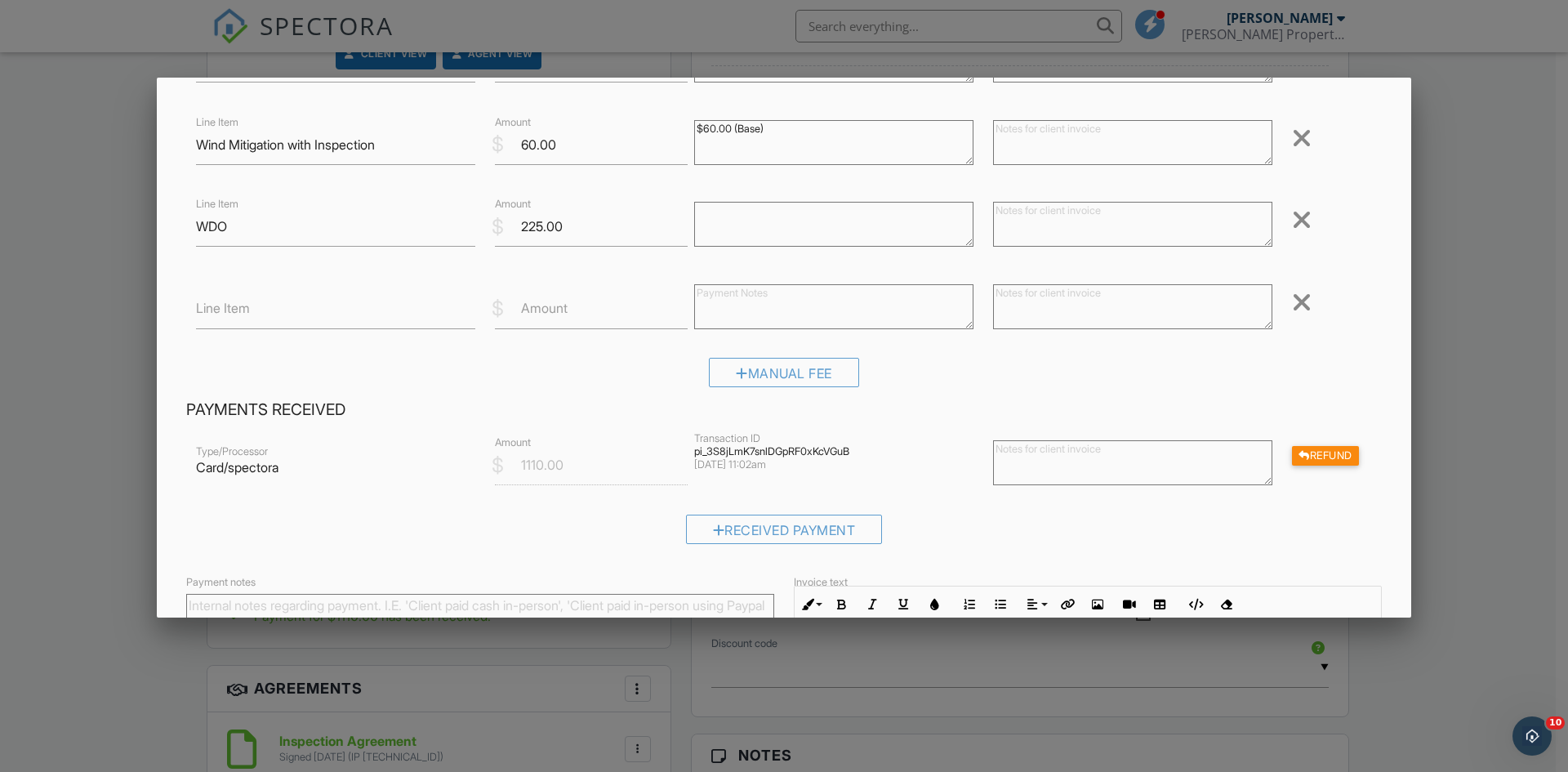
click at [247, 310] on label "Line Item" at bounding box center [222, 307] width 54 height 18
click at [247, 310] on input "Line Item" at bounding box center [335, 309] width 279 height 40
type input "Re-Inspection"
click at [541, 306] on label "Amount" at bounding box center [544, 307] width 46 height 18
click at [541, 306] on input "Amount" at bounding box center [590, 309] width 193 height 40
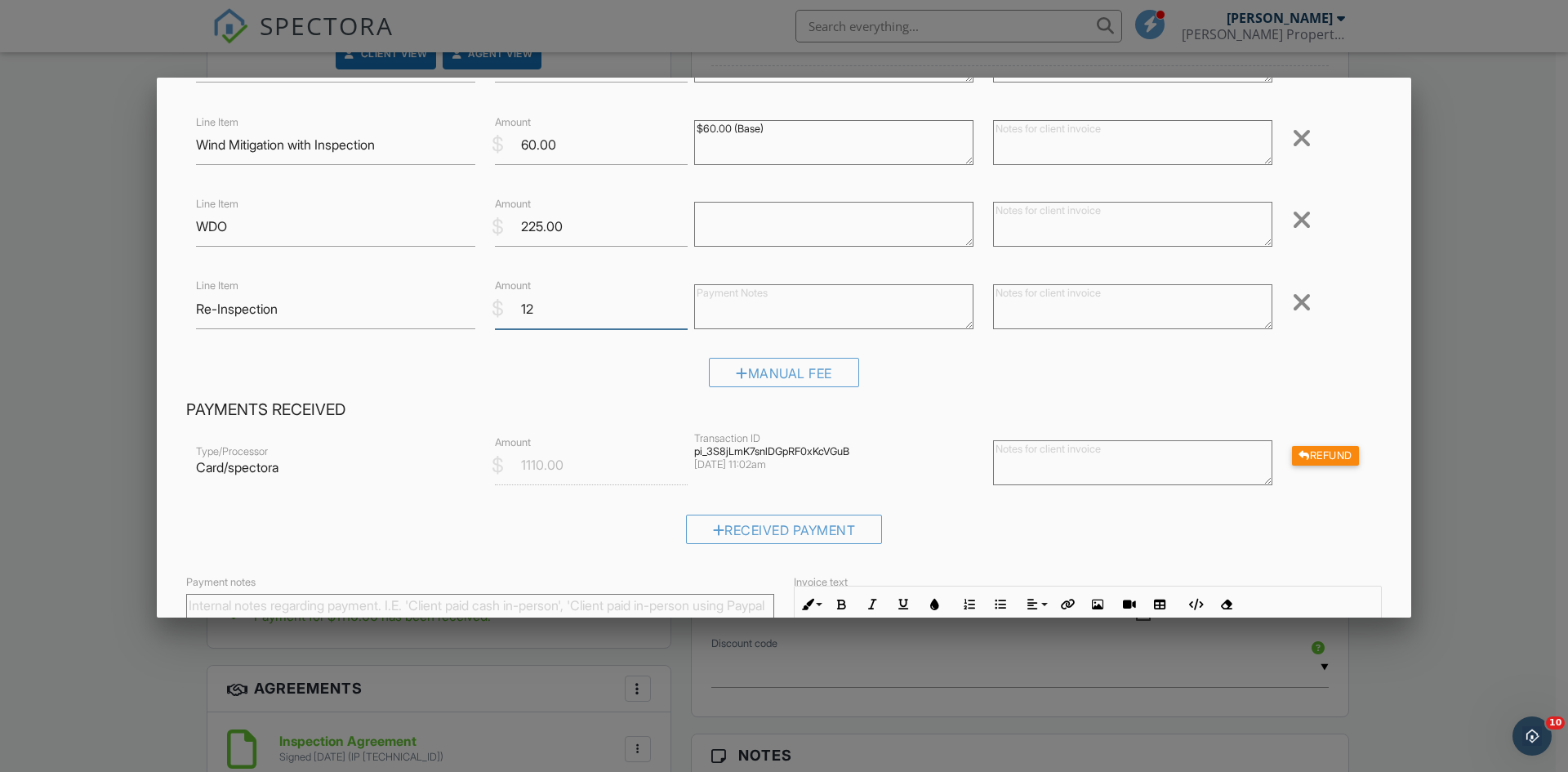
type input "1"
type input "85.00"
click at [288, 310] on input "Re-Inspection" at bounding box center [335, 309] width 279 height 40
click at [1050, 314] on textarea at bounding box center [1132, 307] width 279 height 45
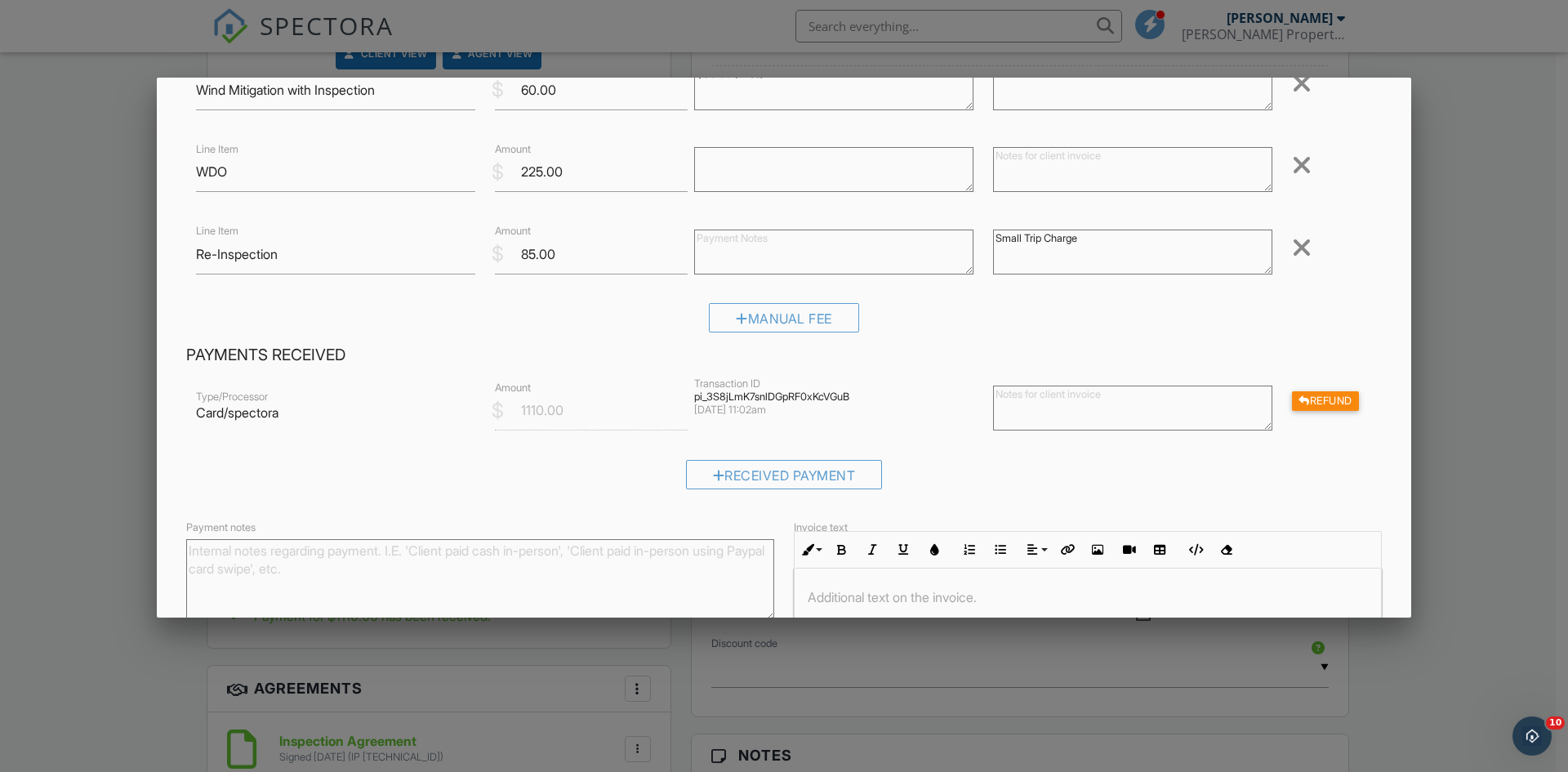
scroll to position [409, 0]
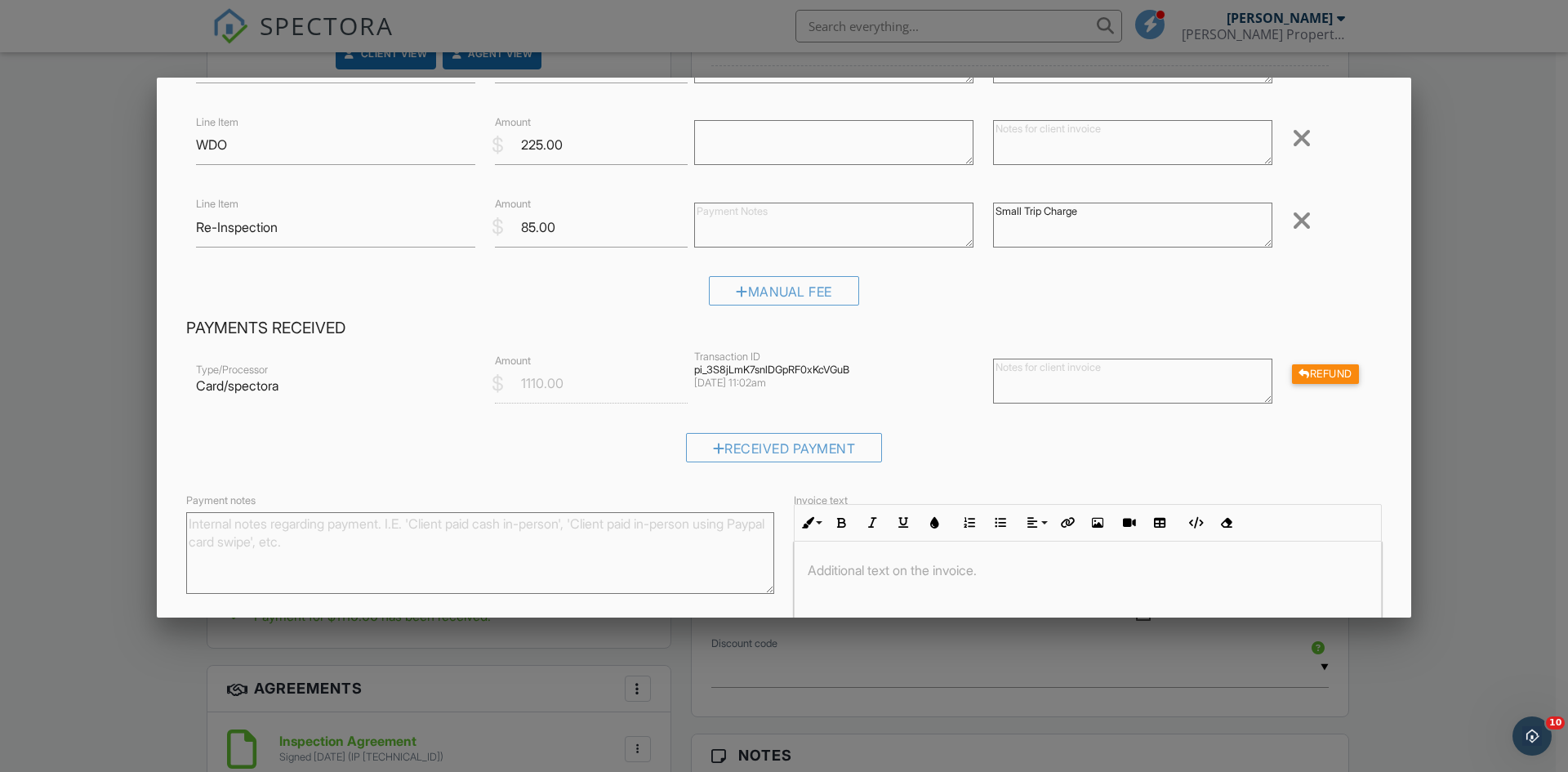
drag, startPoint x: 1018, startPoint y: 210, endPoint x: 929, endPoint y: 225, distance: 90.3
click at [929, 225] on div "Line Item Re-Inspection $ Amount 85.00 Small Trip Charge Remove" at bounding box center [784, 227] width 1196 height 65
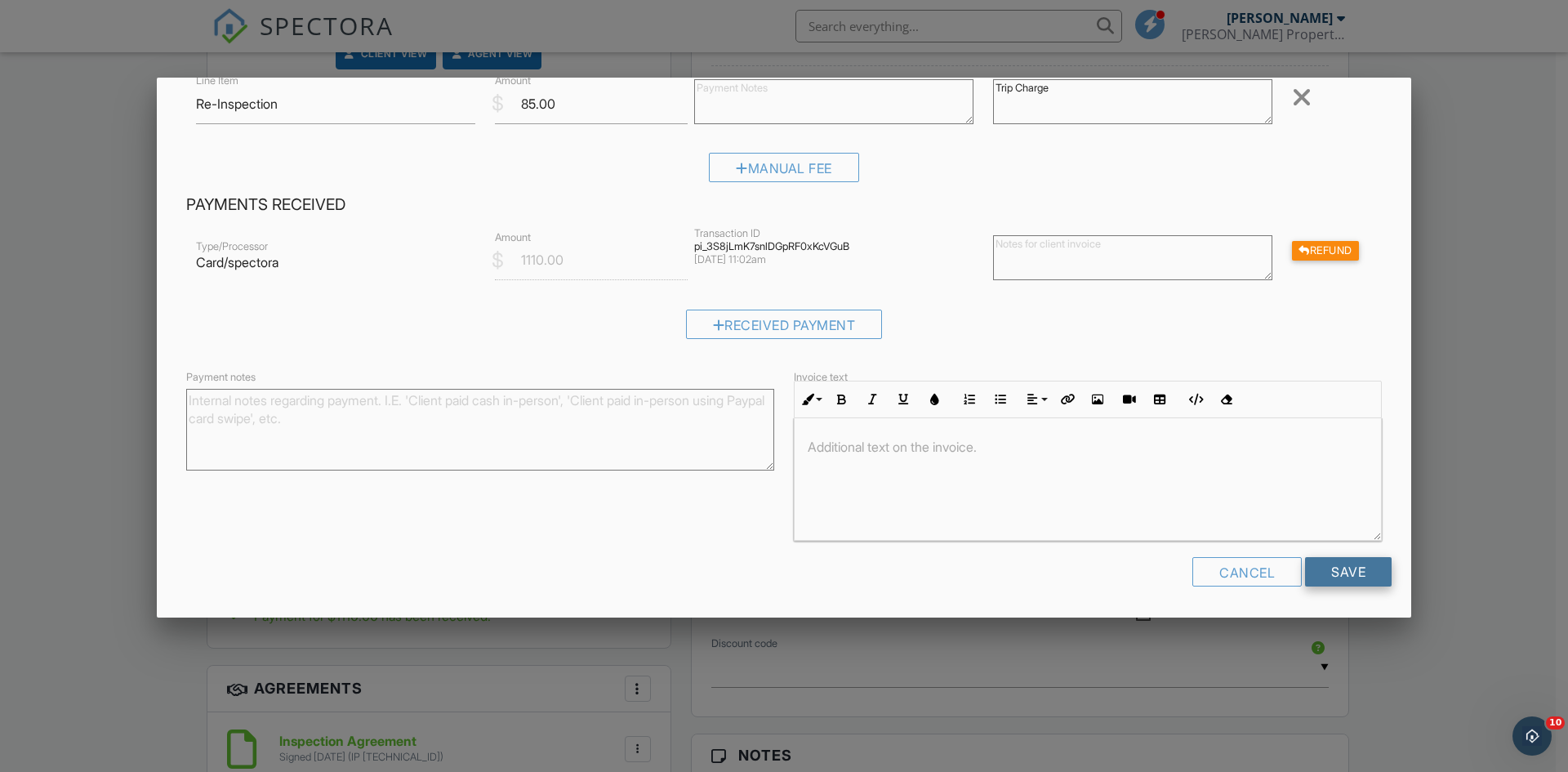
type textarea "Trip Charge"
click at [1334, 564] on input "Save" at bounding box center [1347, 572] width 87 height 29
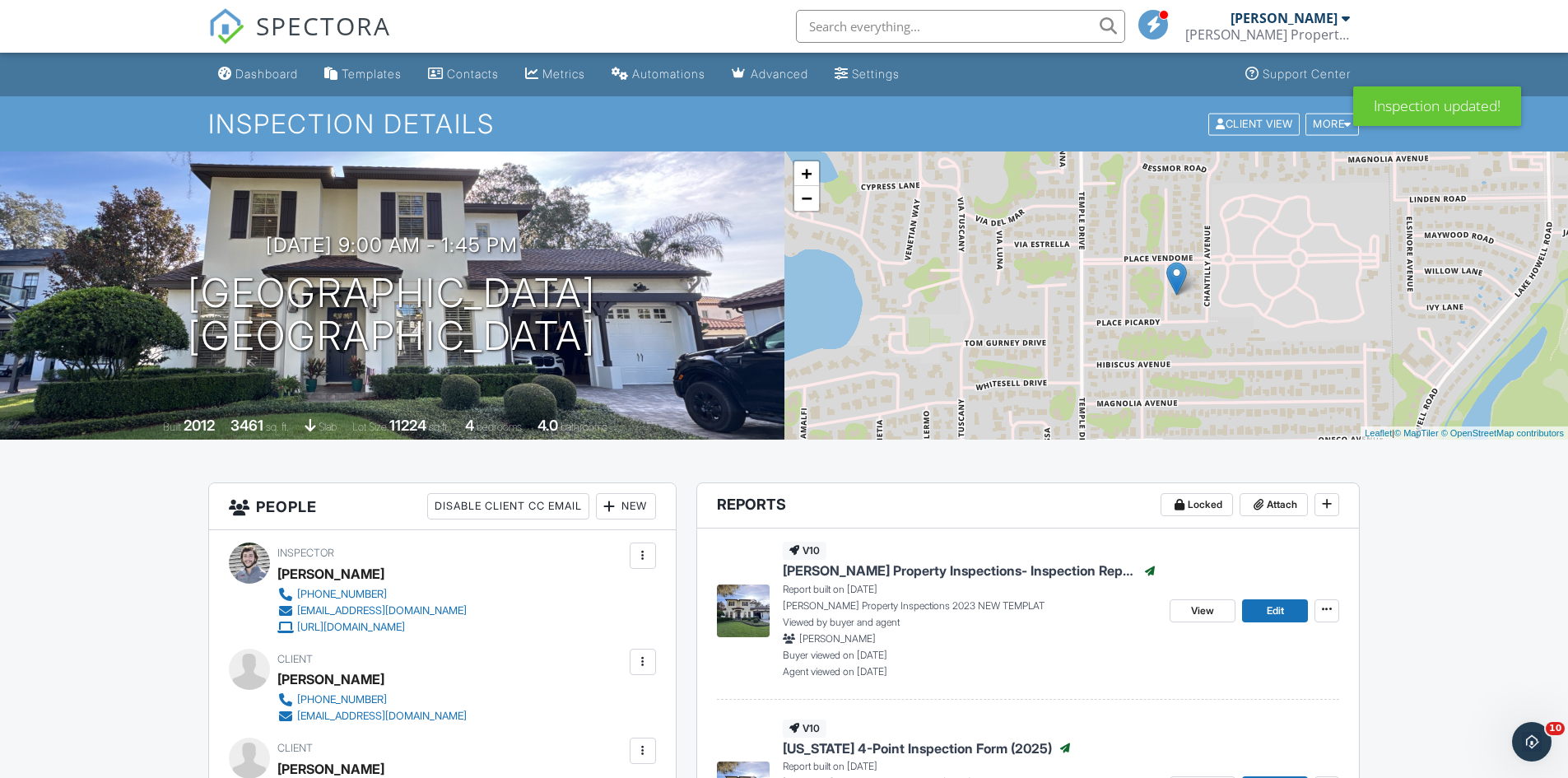
click at [877, 33] on input "text" at bounding box center [961, 26] width 330 height 33
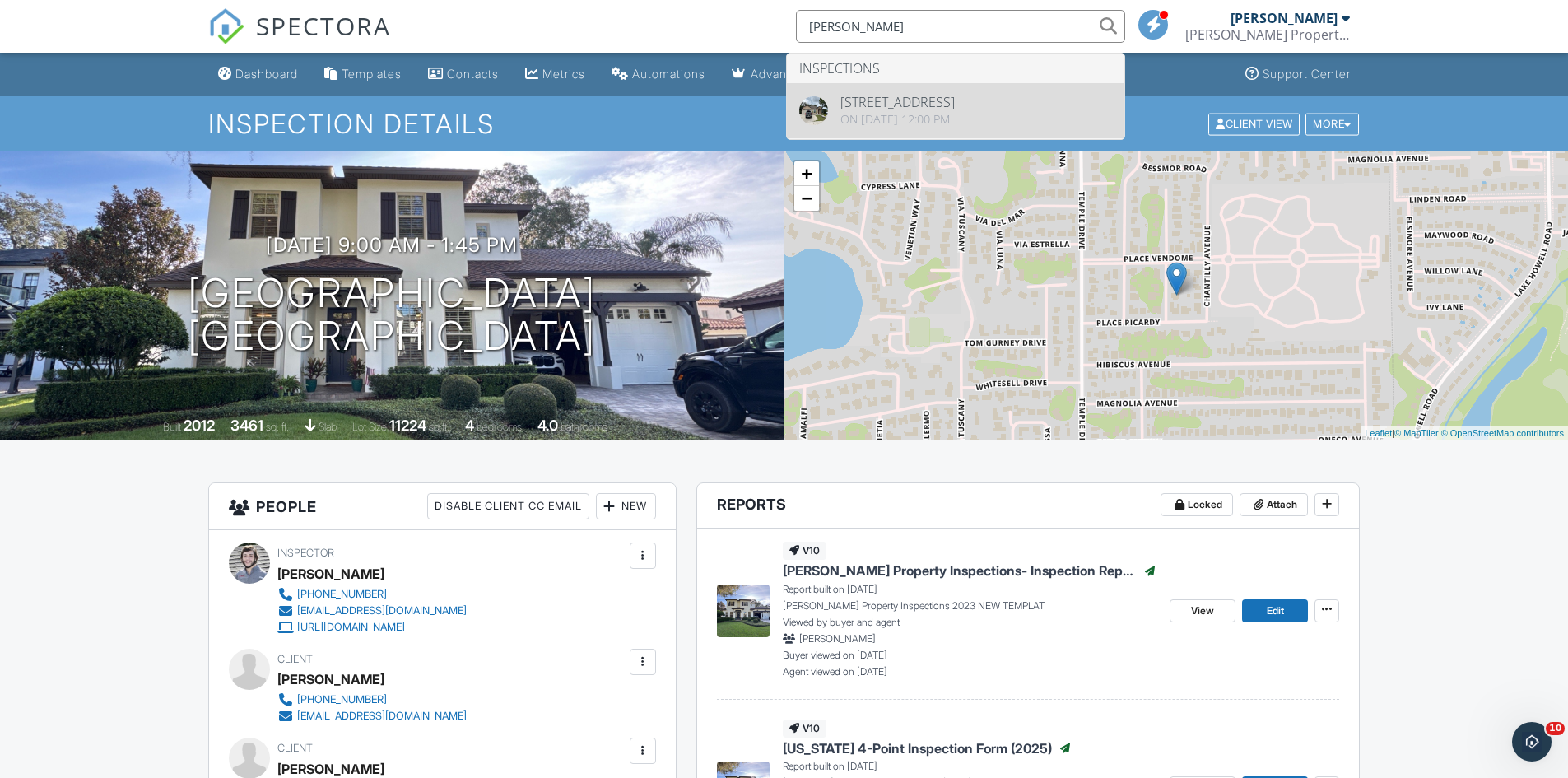
type input "[PERSON_NAME]"
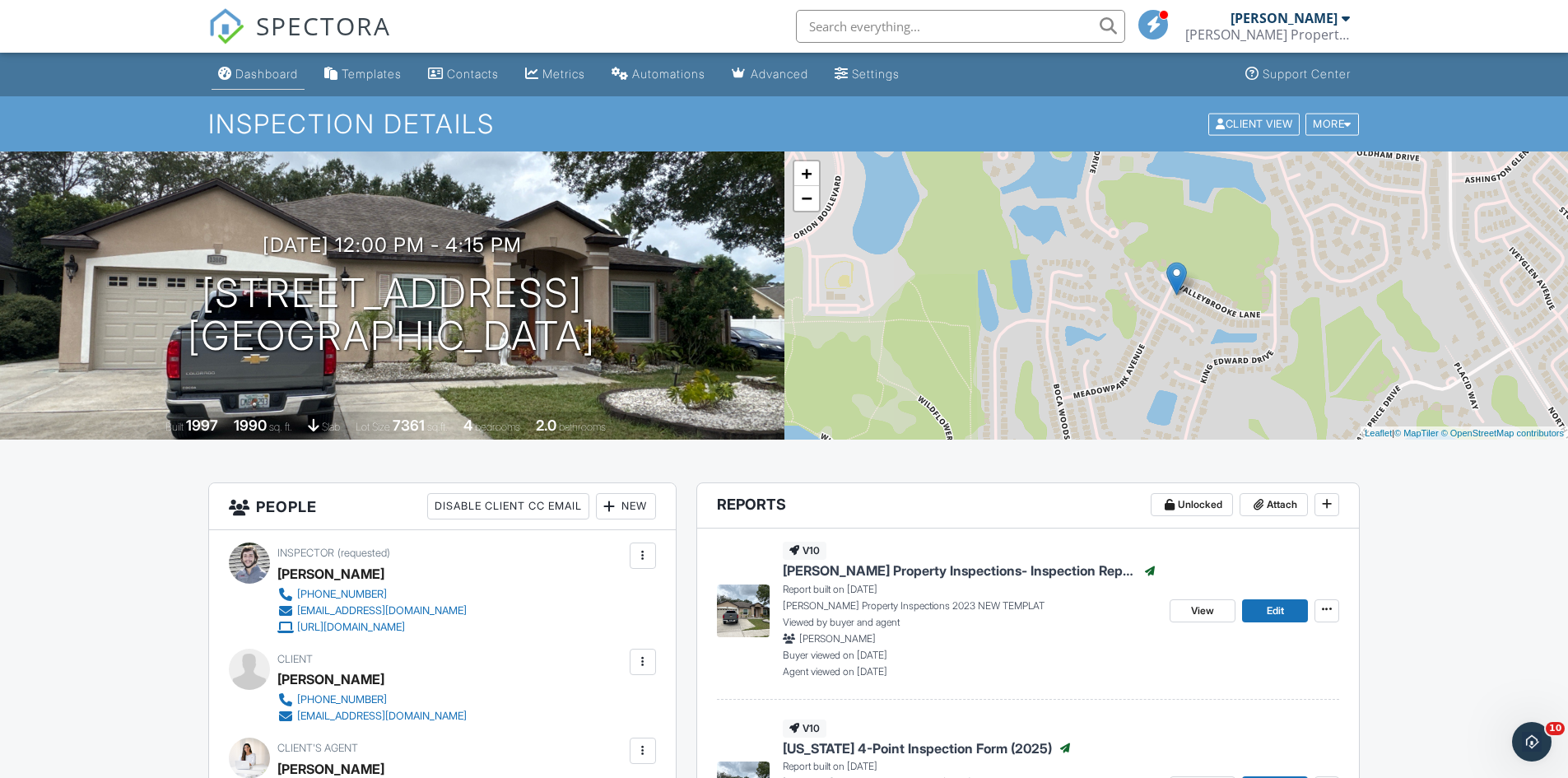
click at [255, 72] on div "Dashboard" at bounding box center [267, 74] width 62 height 14
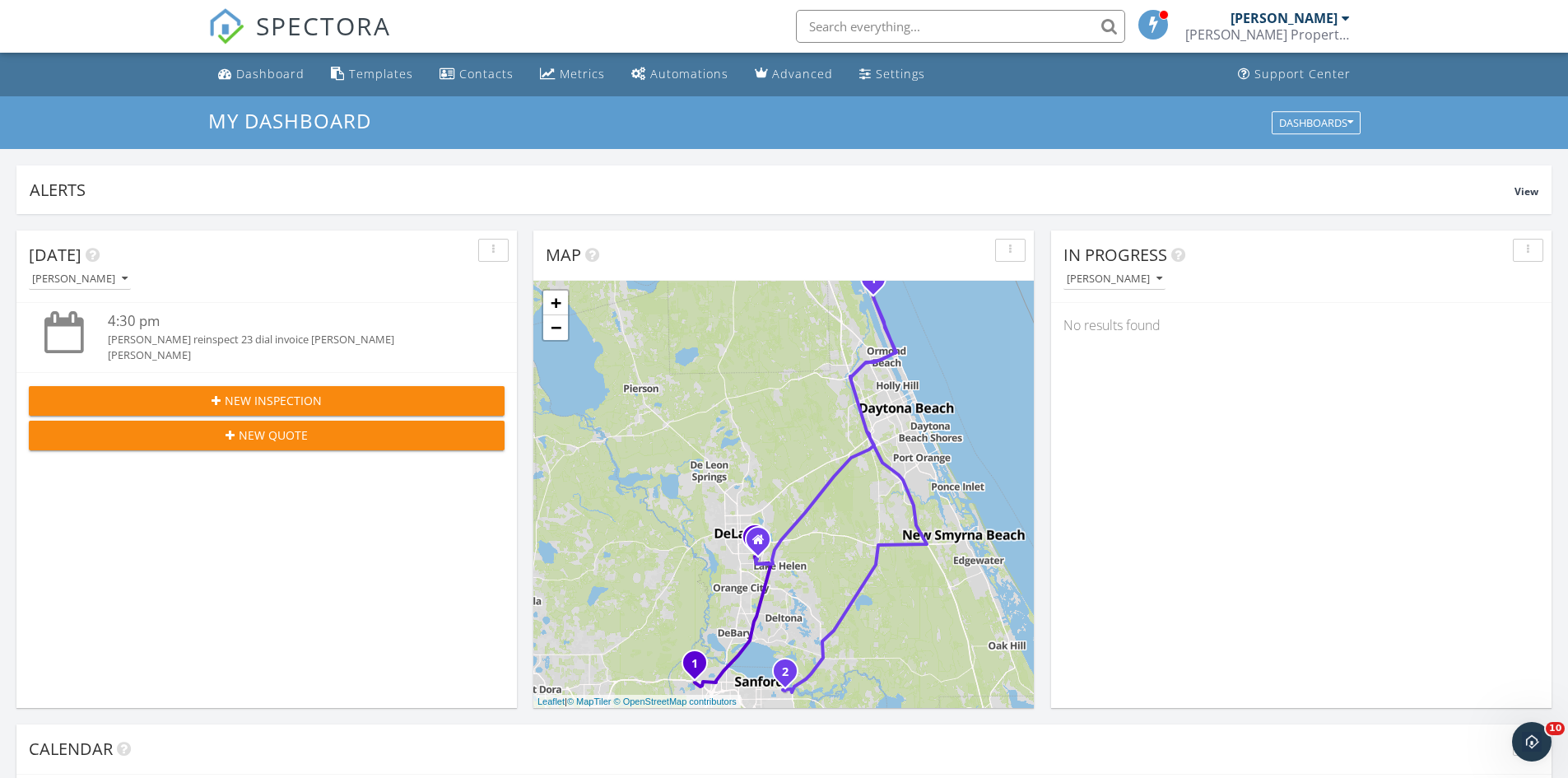
click at [902, 35] on input "text" at bounding box center [961, 26] width 330 height 33
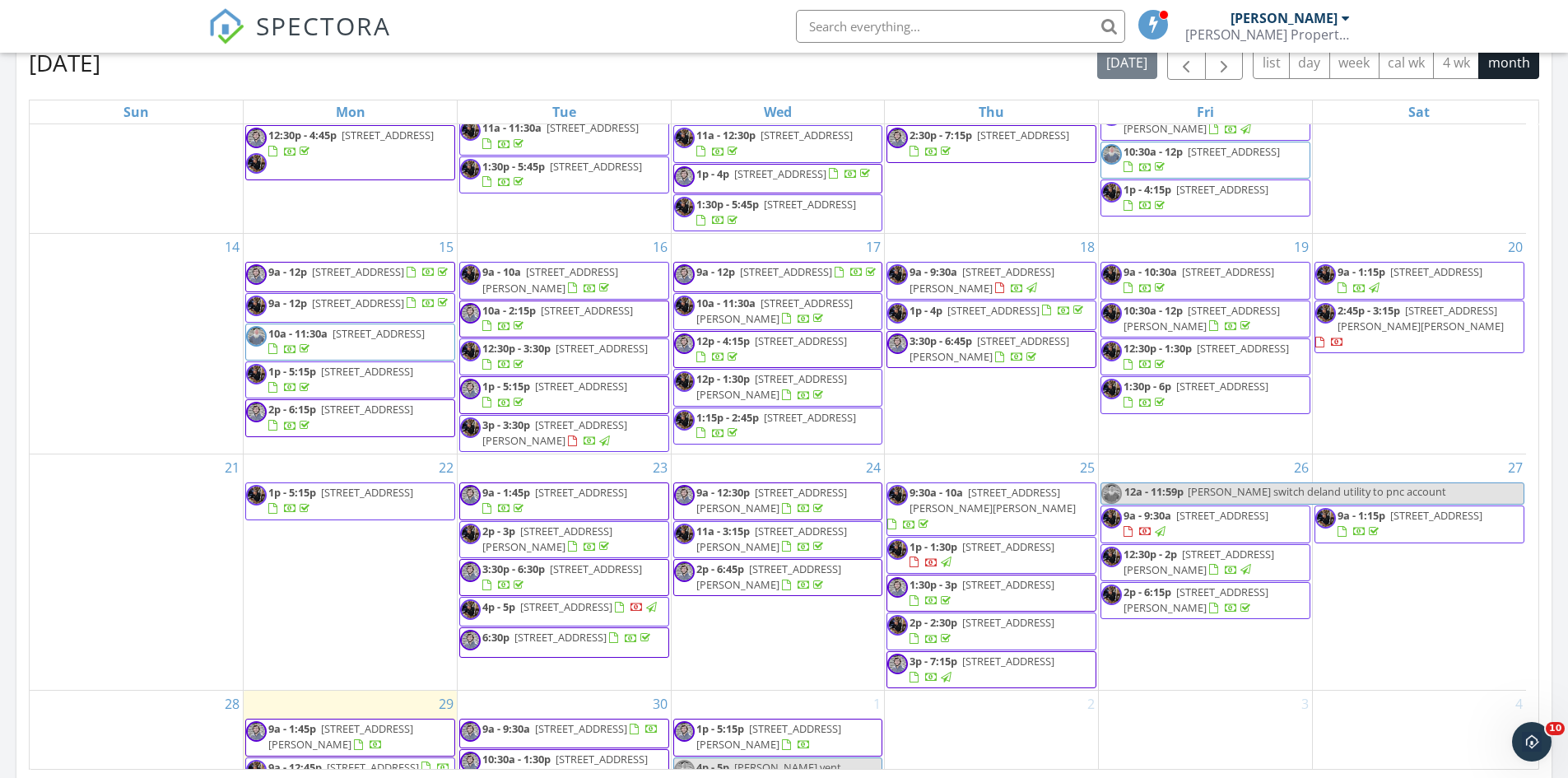
scroll to position [394, 0]
